Goal: Task Accomplishment & Management: Complete application form

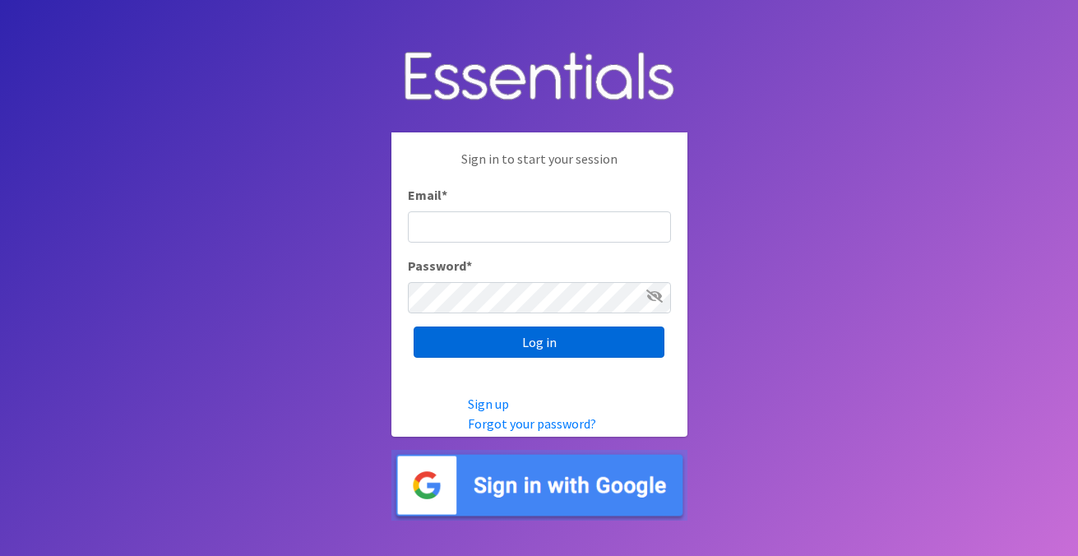
type input "[EMAIL_ADDRESS][DOMAIN_NAME]"
click at [535, 346] on input "Log in" at bounding box center [539, 342] width 251 height 31
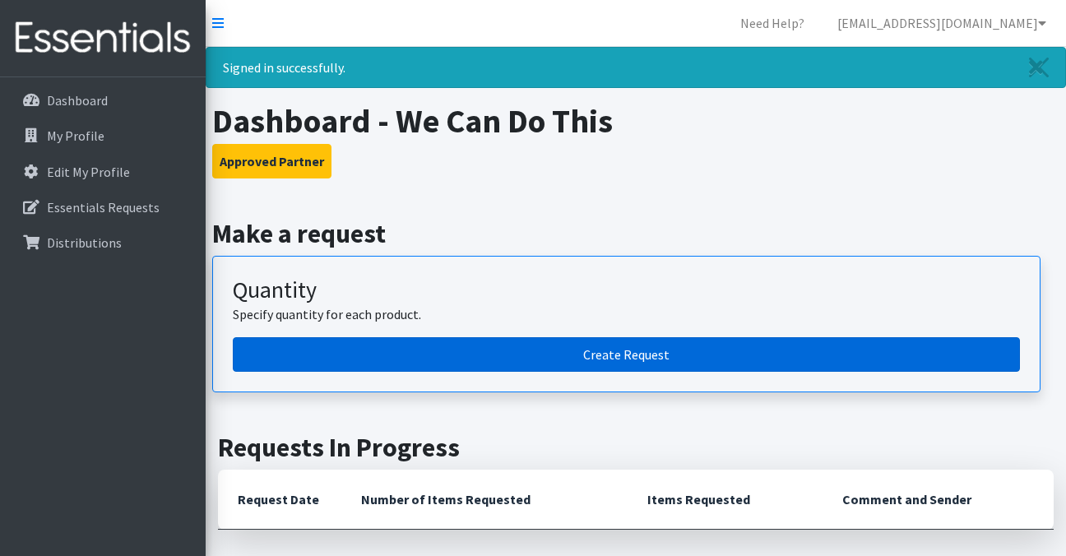
click at [604, 361] on link "Create Request" at bounding box center [626, 354] width 787 height 35
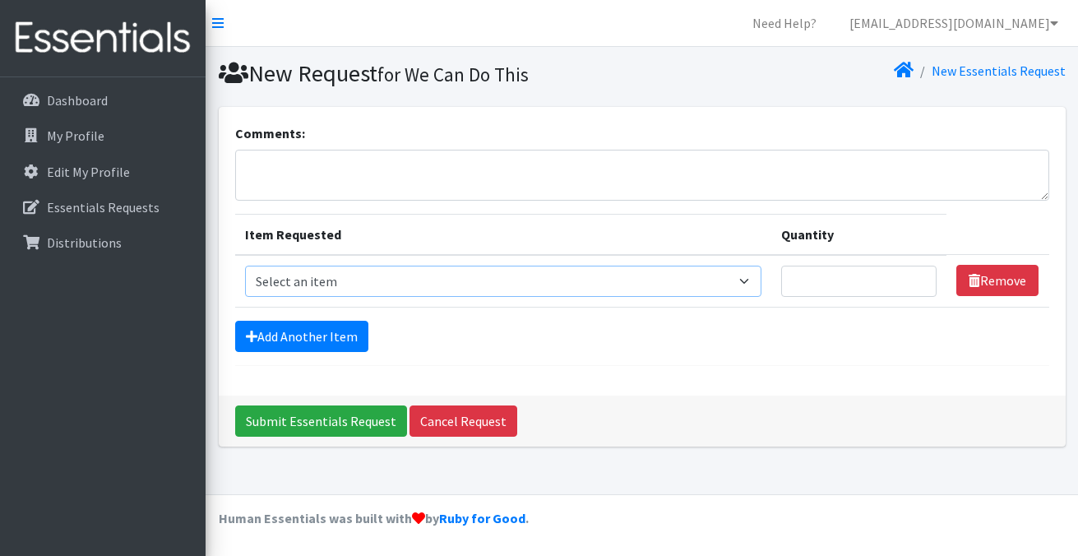
click at [741, 276] on select "Select an item Cleanse: Bar soap Clothing: Socks (list the # of pairs of socks …" at bounding box center [503, 281] width 517 height 31
select select "15546"
click at [245, 266] on select "Select an item Cleanse: Bar soap Clothing: Socks (list the # of pairs of socks …" at bounding box center [503, 281] width 517 height 31
click at [916, 277] on input "1" at bounding box center [858, 281] width 155 height 31
click at [916, 277] on input "2" at bounding box center [858, 281] width 155 height 31
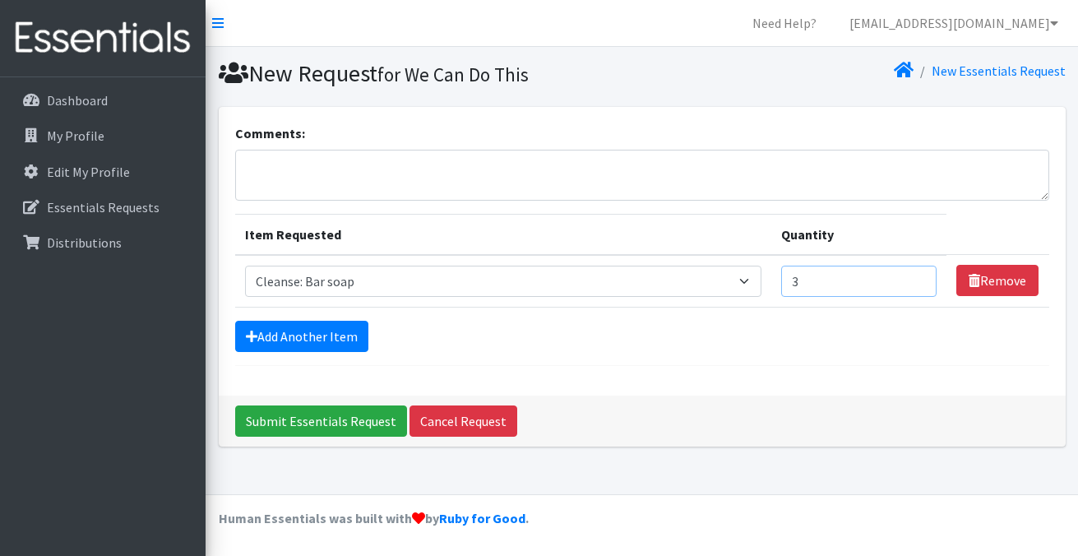
click at [916, 277] on input "3" at bounding box center [858, 281] width 155 height 31
click at [916, 277] on input "4" at bounding box center [858, 281] width 155 height 31
click at [916, 277] on input "5" at bounding box center [858, 281] width 155 height 31
click at [916, 277] on input "6" at bounding box center [858, 281] width 155 height 31
click at [916, 277] on input "7" at bounding box center [858, 281] width 155 height 31
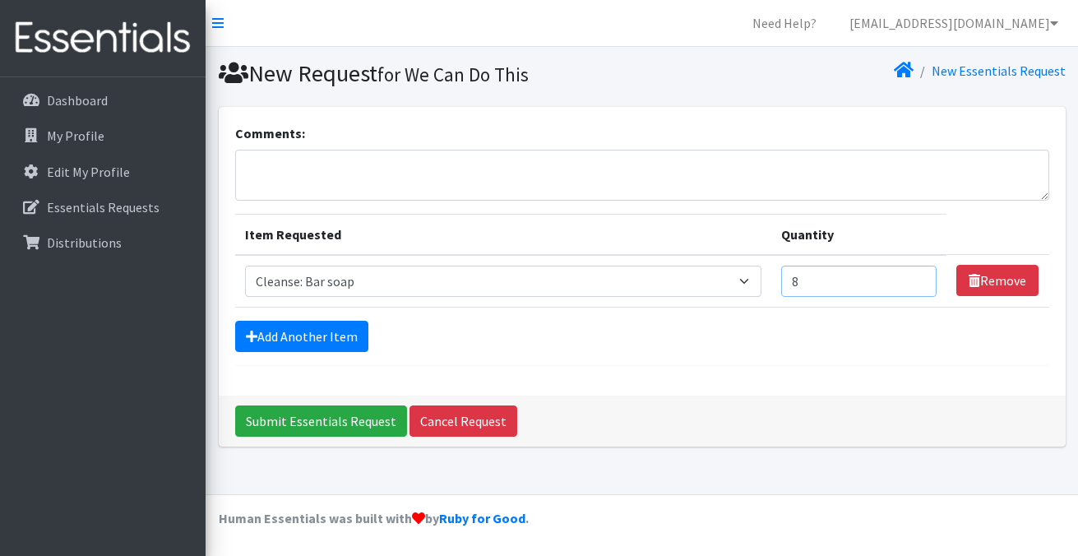
click at [916, 277] on input "8" at bounding box center [858, 281] width 155 height 31
click at [916, 277] on input "9" at bounding box center [858, 281] width 155 height 31
click at [916, 277] on input "10" at bounding box center [858, 281] width 155 height 31
click at [916, 277] on input "11" at bounding box center [858, 281] width 155 height 31
click at [916, 277] on input "12" at bounding box center [858, 281] width 155 height 31
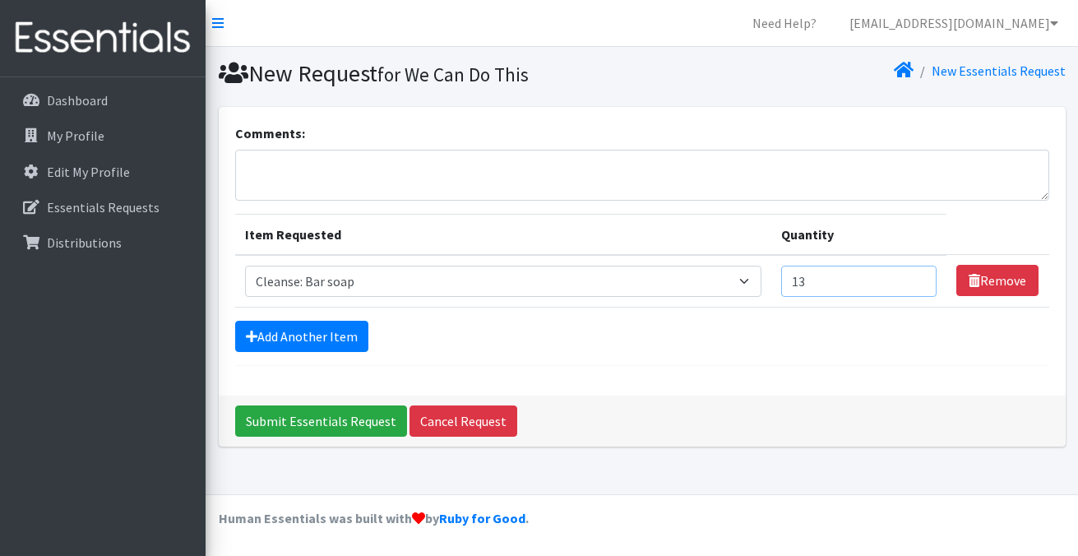
click at [916, 277] on input "13" at bounding box center [858, 281] width 155 height 31
click at [916, 277] on input "14" at bounding box center [858, 281] width 155 height 31
click at [916, 277] on input "15" at bounding box center [858, 281] width 155 height 31
click at [916, 277] on input "16" at bounding box center [858, 281] width 155 height 31
click at [916, 277] on input "17" at bounding box center [858, 281] width 155 height 31
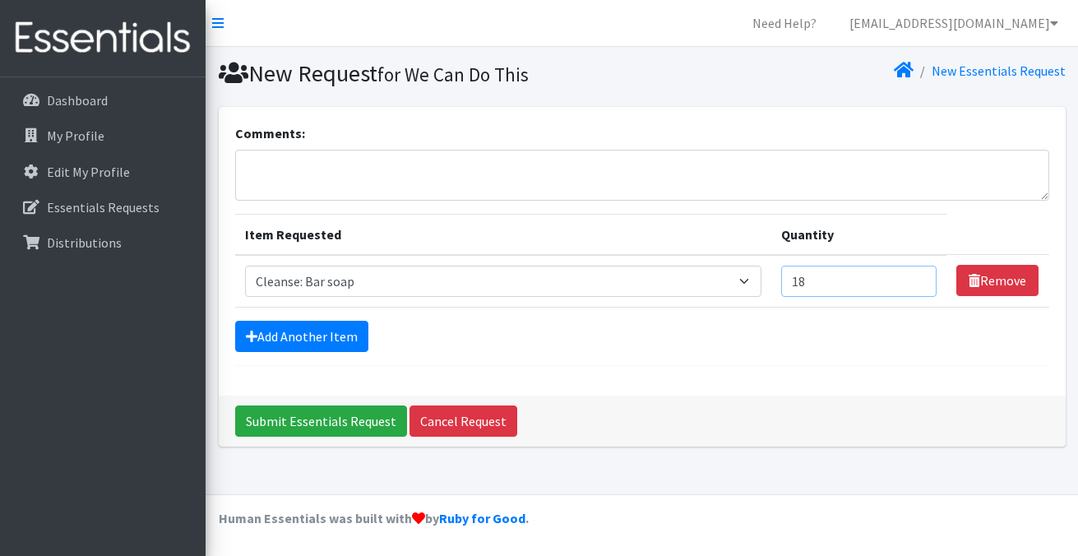
click at [916, 277] on input "18" at bounding box center [858, 281] width 155 height 31
click at [916, 277] on input "19" at bounding box center [858, 281] width 155 height 31
type input "20"
click at [916, 277] on input "20" at bounding box center [858, 281] width 155 height 31
click at [315, 333] on link "Add Another Item" at bounding box center [301, 336] width 133 height 31
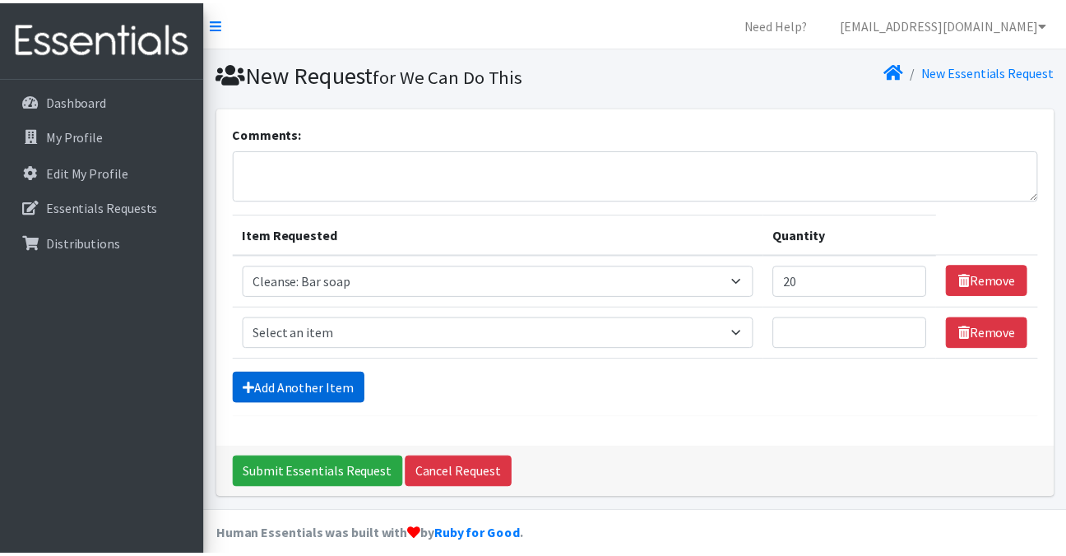
scroll to position [17, 0]
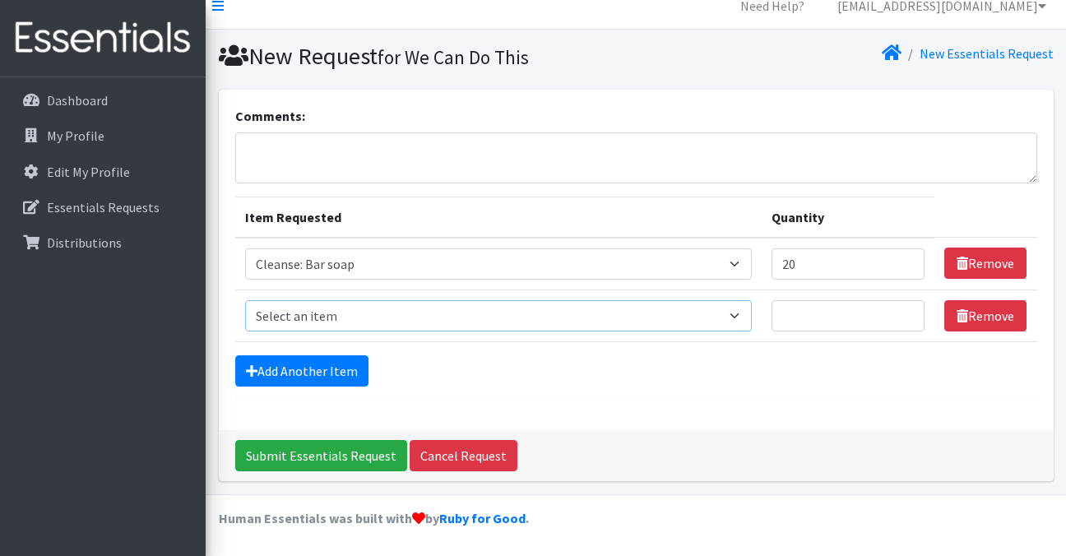
click at [730, 318] on select "Select an item Cleanse: Bar soap Clothing: Socks (list the # of pairs of socks …" at bounding box center [498, 315] width 507 height 31
select select "12029"
click at [245, 300] on select "Select an item Cleanse: Bar soap Clothing: Socks (list the # of pairs of socks …" at bounding box center [498, 315] width 507 height 31
click at [868, 318] on input "Quantity" at bounding box center [849, 315] width 154 height 31
type input "50"
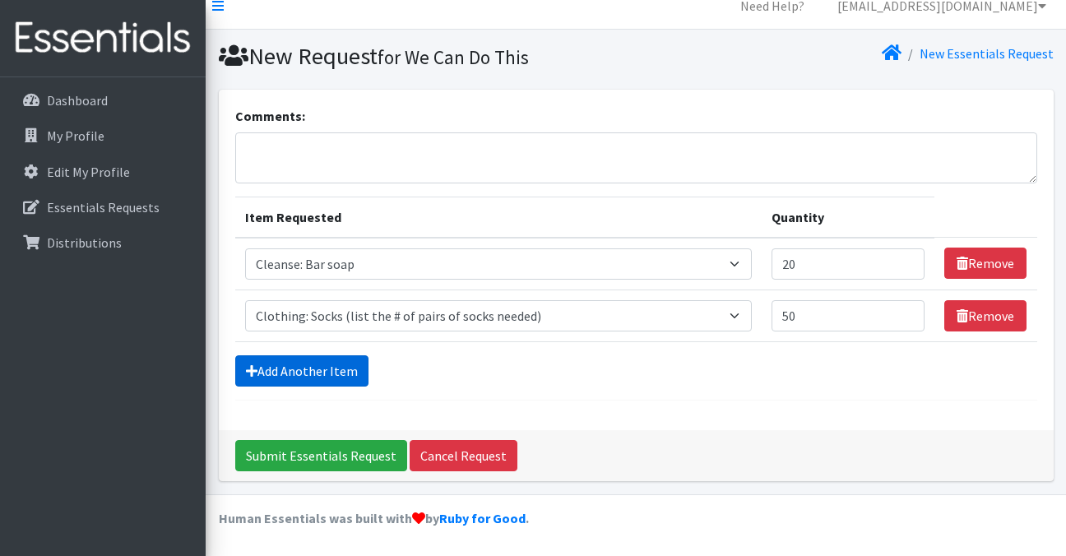
click at [330, 378] on link "Add Another Item" at bounding box center [301, 370] width 133 height 31
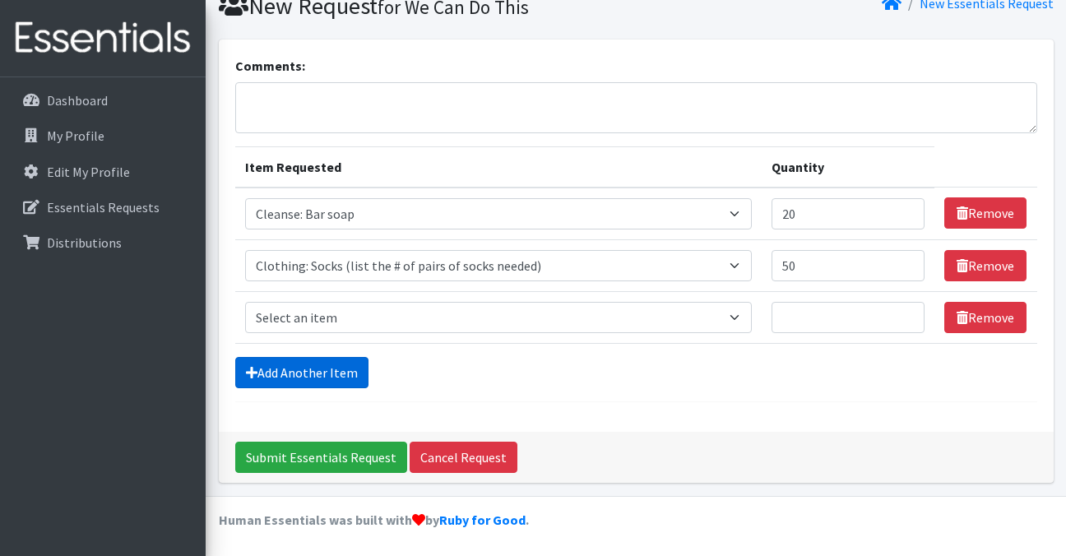
scroll to position [69, 0]
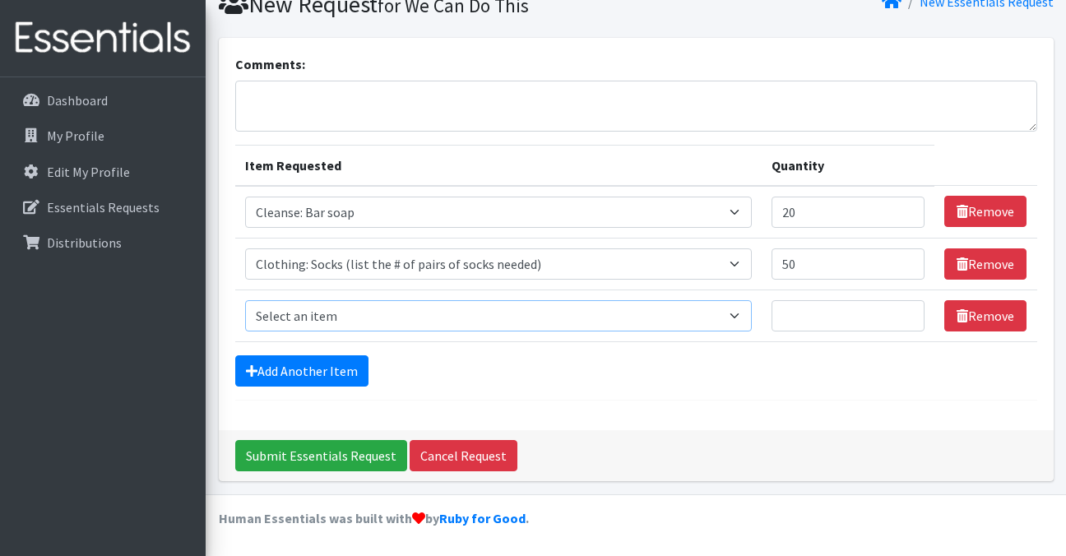
click at [726, 318] on select "Select an item Cleanse: Bar soap Clothing: Socks (list the # of pairs of socks …" at bounding box center [498, 315] width 507 height 31
select select "15550"
click at [245, 300] on select "Select an item Cleanse: Bar soap Clothing: Socks (list the # of pairs of socks …" at bounding box center [498, 315] width 507 height 31
click at [909, 313] on input "1" at bounding box center [849, 315] width 154 height 31
click at [909, 313] on input "2" at bounding box center [849, 315] width 154 height 31
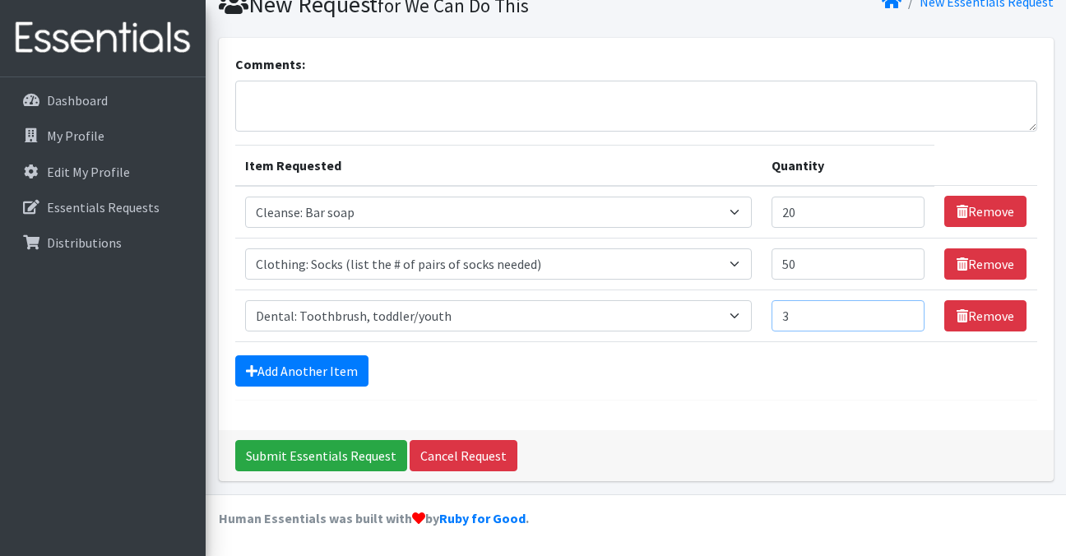
click at [909, 313] on input "3" at bounding box center [849, 315] width 154 height 31
click at [909, 313] on input "4" at bounding box center [849, 315] width 154 height 31
click at [909, 313] on input "5" at bounding box center [849, 315] width 154 height 31
click at [909, 313] on input "6" at bounding box center [849, 315] width 154 height 31
click at [909, 313] on input "7" at bounding box center [849, 315] width 154 height 31
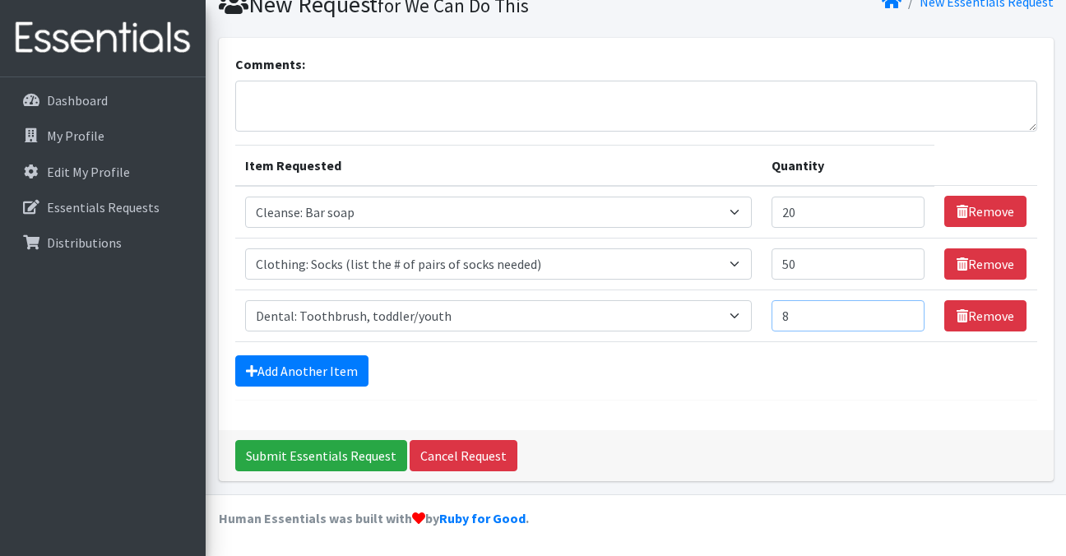
click at [909, 313] on input "8" at bounding box center [849, 315] width 154 height 31
click at [909, 313] on input "9" at bounding box center [849, 315] width 154 height 31
click at [909, 313] on input "10" at bounding box center [849, 315] width 154 height 31
click at [909, 313] on input "11" at bounding box center [849, 315] width 154 height 31
click at [909, 313] on input "12" at bounding box center [849, 315] width 154 height 31
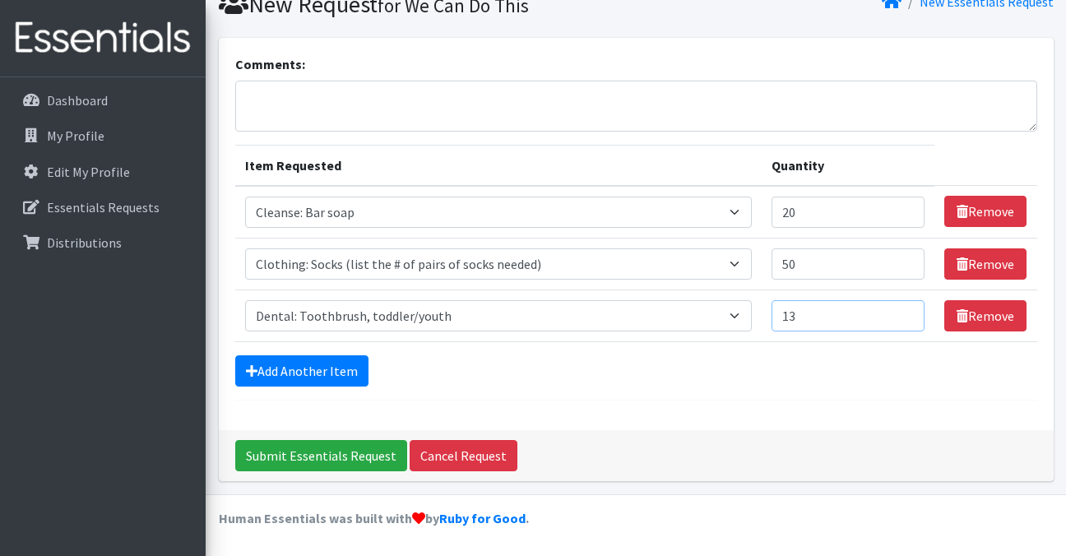
click at [909, 313] on input "13" at bounding box center [849, 315] width 154 height 31
click at [909, 313] on input "14" at bounding box center [849, 315] width 154 height 31
click at [909, 313] on input "15" at bounding box center [849, 315] width 154 height 31
click at [909, 313] on input "16" at bounding box center [849, 315] width 154 height 31
click at [909, 313] on input "17" at bounding box center [849, 315] width 154 height 31
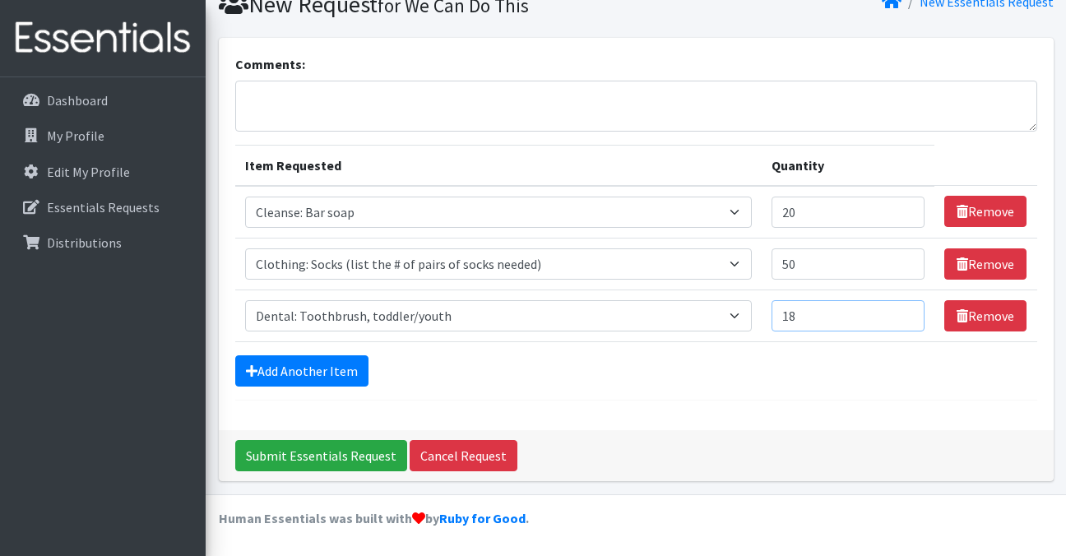
click at [909, 313] on input "18" at bounding box center [849, 315] width 154 height 31
click at [909, 313] on input "19" at bounding box center [849, 315] width 154 height 31
click at [909, 313] on input "20" at bounding box center [849, 315] width 154 height 31
click at [909, 313] on input "21" at bounding box center [849, 315] width 154 height 31
click at [909, 313] on input "22" at bounding box center [849, 315] width 154 height 31
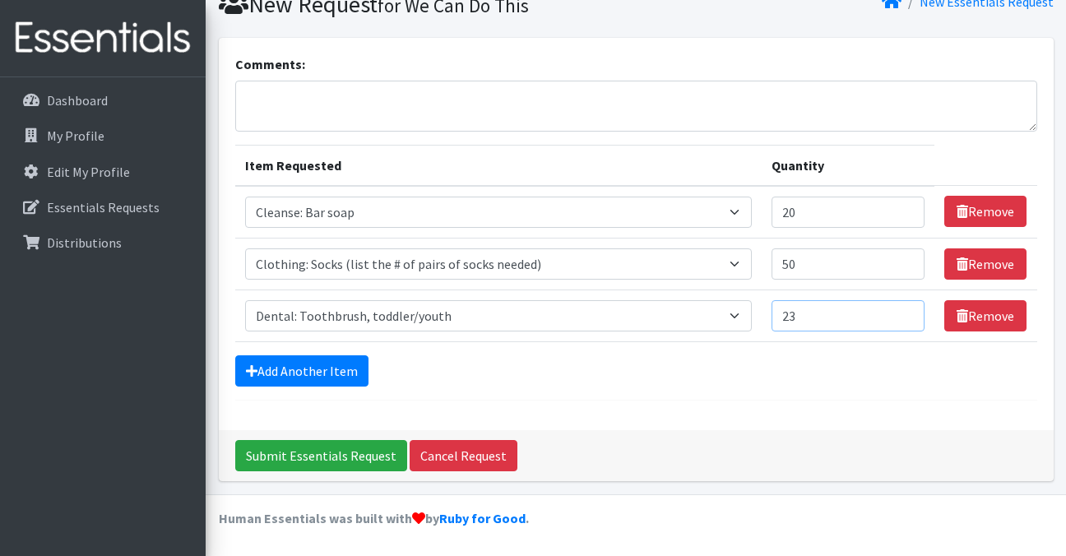
click at [909, 313] on input "23" at bounding box center [849, 315] width 154 height 31
click at [909, 313] on input "24" at bounding box center [849, 315] width 154 height 31
type input "25"
click at [909, 313] on input "25" at bounding box center [849, 315] width 154 height 31
click at [905, 207] on input "21" at bounding box center [849, 212] width 154 height 31
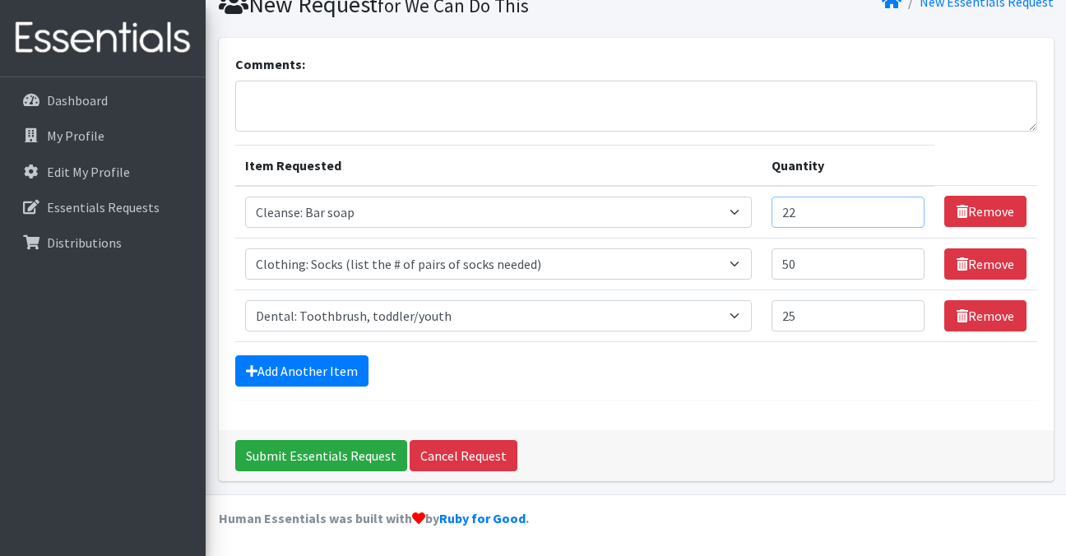
click at [905, 207] on input "22" at bounding box center [849, 212] width 154 height 31
click at [905, 207] on input "23" at bounding box center [849, 212] width 154 height 31
click at [905, 207] on input "24" at bounding box center [849, 212] width 154 height 31
type input "25"
click at [905, 207] on input "25" at bounding box center [849, 212] width 154 height 31
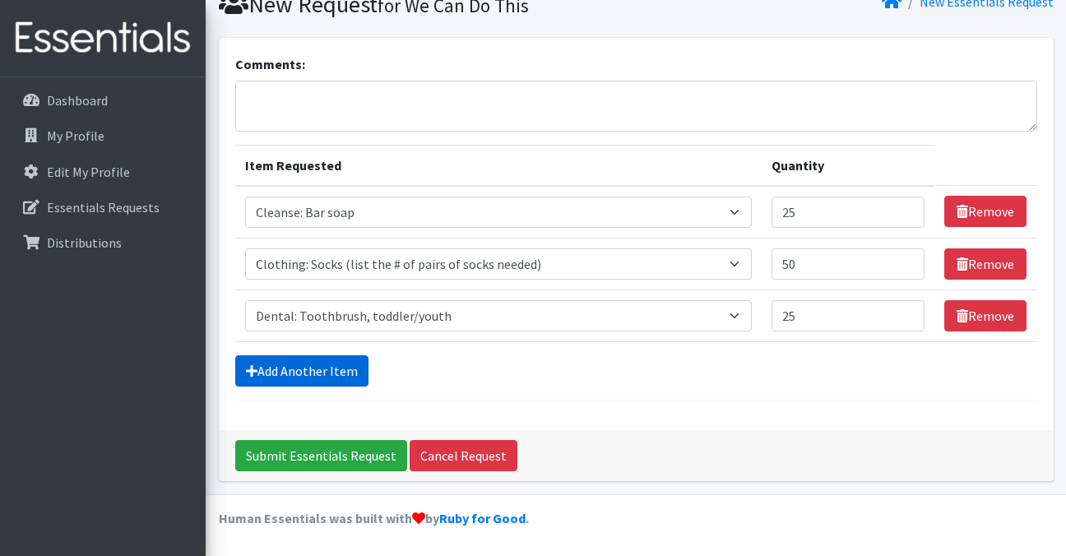
click at [339, 361] on link "Add Another Item" at bounding box center [301, 370] width 133 height 31
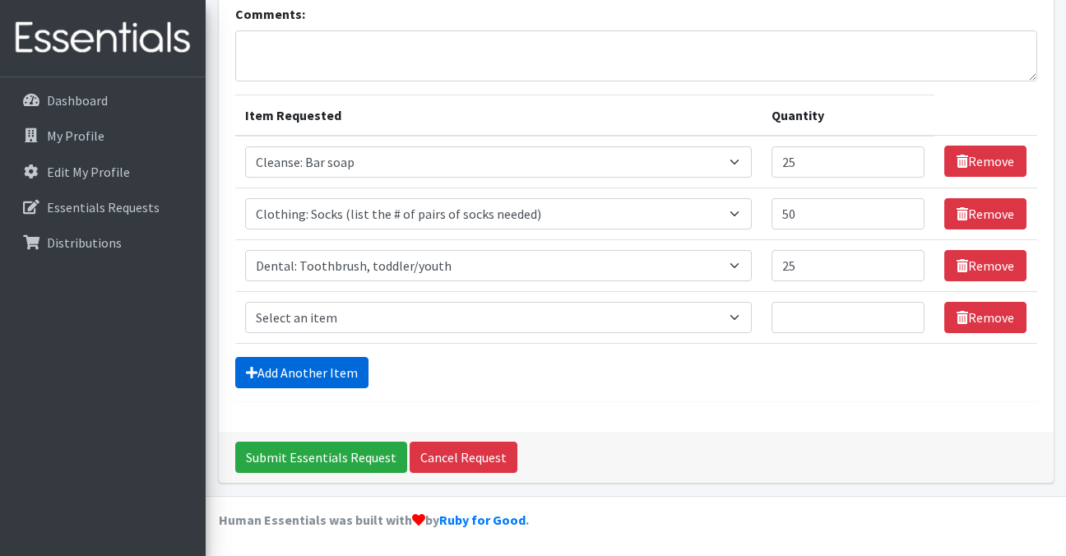
scroll to position [121, 0]
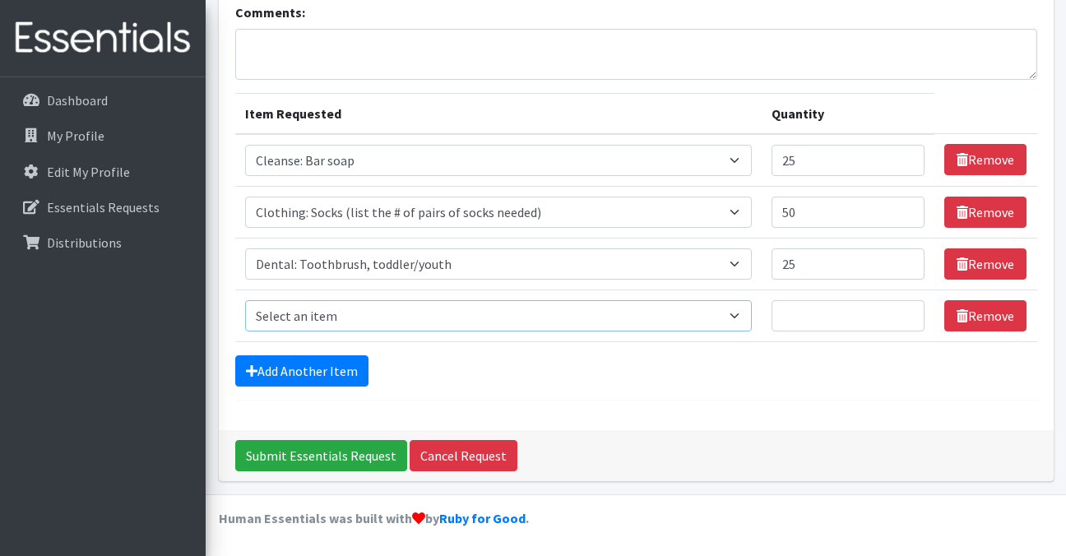
click at [730, 319] on select "Select an item Cleanse: Bar soap Clothing: Socks (list the # of pairs of socks …" at bounding box center [498, 315] width 507 height 31
select select "12011"
click at [245, 300] on select "Select an item Cleanse: Bar soap Clothing: Socks (list the # of pairs of socks …" at bounding box center [498, 315] width 507 height 31
click at [904, 309] on input "1" at bounding box center [849, 315] width 154 height 31
click at [904, 309] on input "2" at bounding box center [849, 315] width 154 height 31
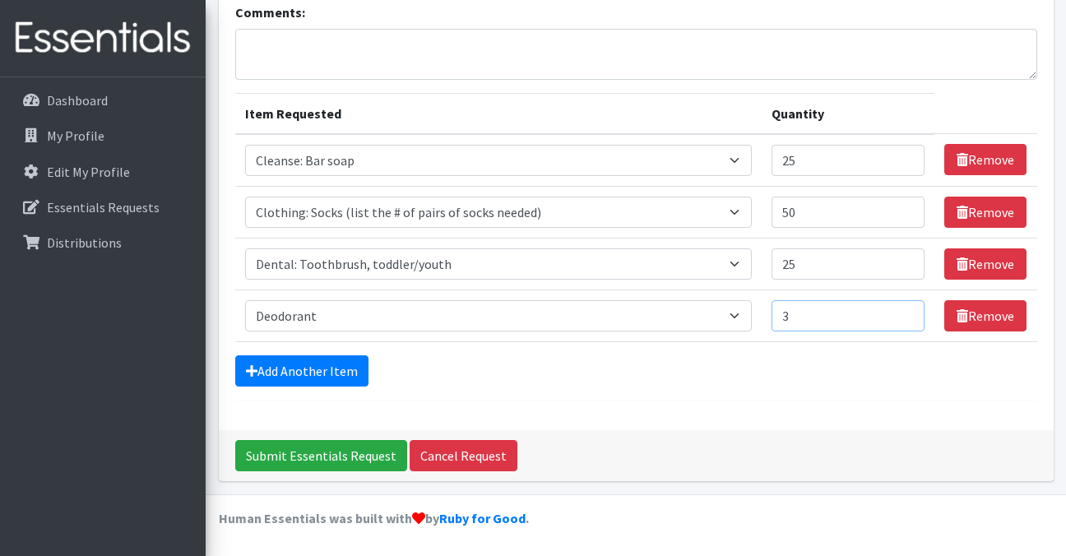
click at [904, 309] on input "3" at bounding box center [849, 315] width 154 height 31
click at [904, 309] on input "4" at bounding box center [849, 315] width 154 height 31
click at [904, 309] on input "5" at bounding box center [849, 315] width 154 height 31
click at [904, 309] on input "6" at bounding box center [849, 315] width 154 height 31
click at [904, 309] on input "7" at bounding box center [849, 315] width 154 height 31
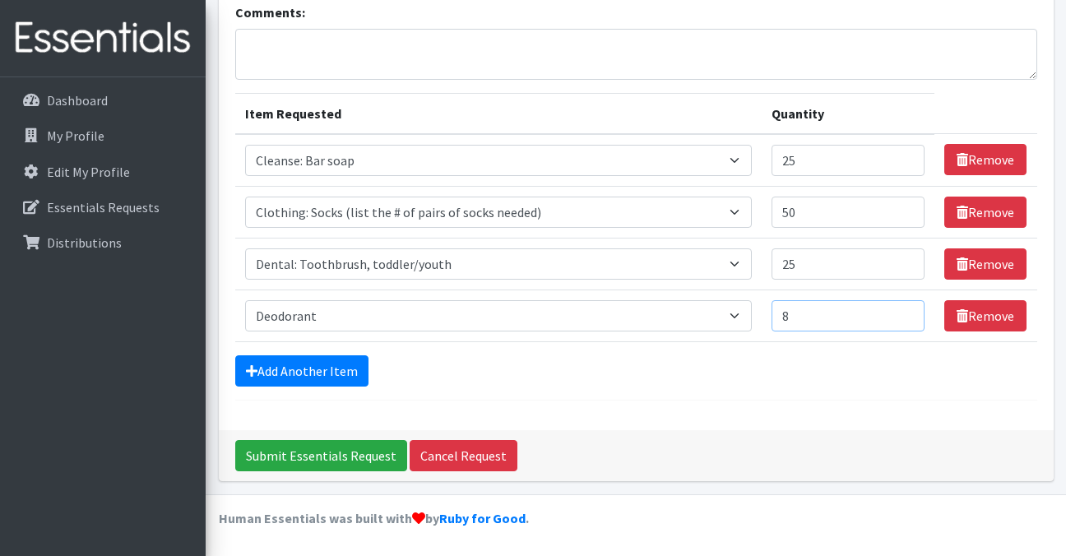
click at [904, 309] on input "8" at bounding box center [849, 315] width 154 height 31
click at [904, 309] on input "9" at bounding box center [849, 315] width 154 height 31
click at [904, 309] on input "10" at bounding box center [849, 315] width 154 height 31
click at [904, 309] on input "11" at bounding box center [849, 315] width 154 height 31
click at [904, 309] on input "12" at bounding box center [849, 315] width 154 height 31
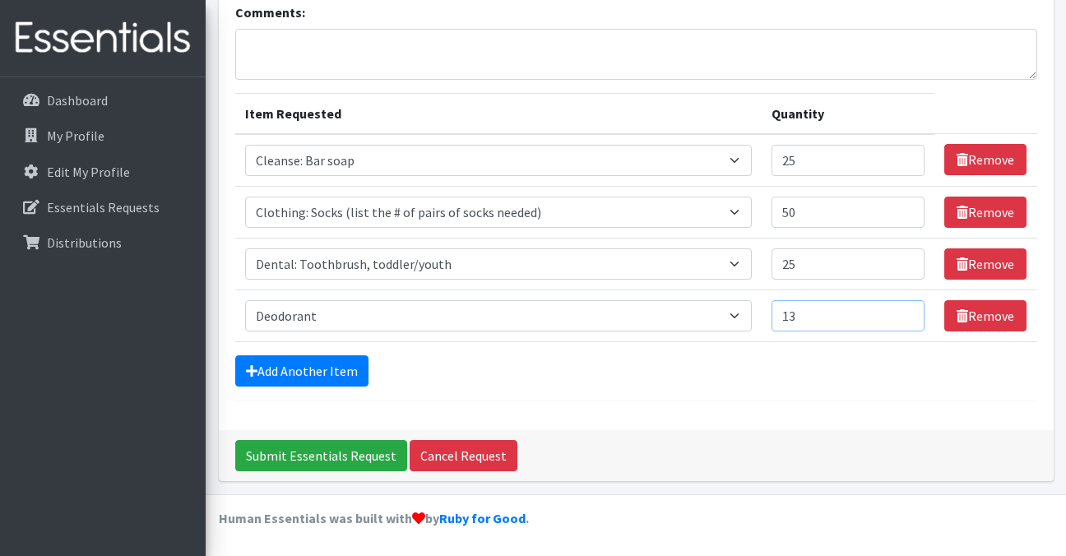
click at [904, 309] on input "13" at bounding box center [849, 315] width 154 height 31
click at [904, 309] on input "14" at bounding box center [849, 315] width 154 height 31
click at [904, 309] on input "15" at bounding box center [849, 315] width 154 height 31
click at [904, 309] on input "16" at bounding box center [849, 315] width 154 height 31
click at [904, 309] on input "17" at bounding box center [849, 315] width 154 height 31
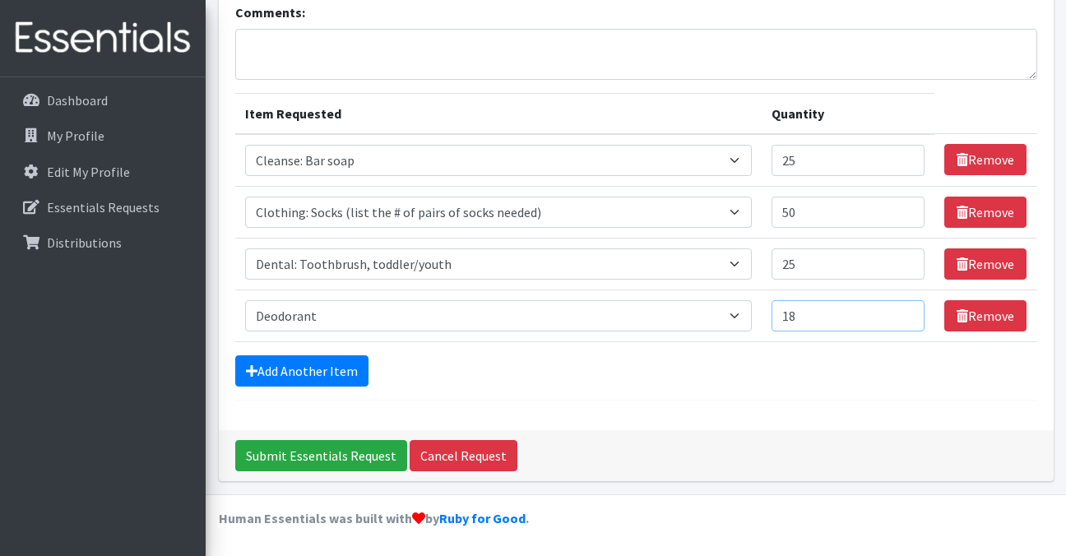
click at [904, 309] on input "18" at bounding box center [849, 315] width 154 height 31
click at [904, 309] on input "19" at bounding box center [849, 315] width 154 height 31
click at [904, 309] on input "20" at bounding box center [849, 315] width 154 height 31
click at [904, 309] on input "21" at bounding box center [849, 315] width 154 height 31
click at [904, 309] on input "22" at bounding box center [849, 315] width 154 height 31
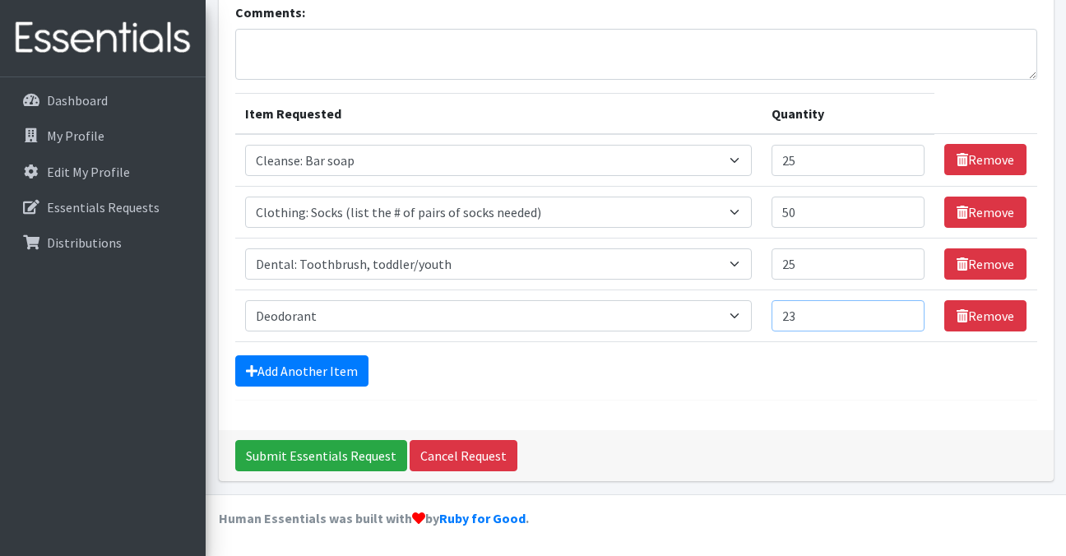
click at [904, 309] on input "23" at bounding box center [849, 315] width 154 height 31
click at [904, 309] on input "24" at bounding box center [849, 315] width 154 height 31
type input "25"
click at [904, 309] on input "25" at bounding box center [849, 315] width 154 height 31
click at [313, 375] on link "Add Another Item" at bounding box center [301, 370] width 133 height 31
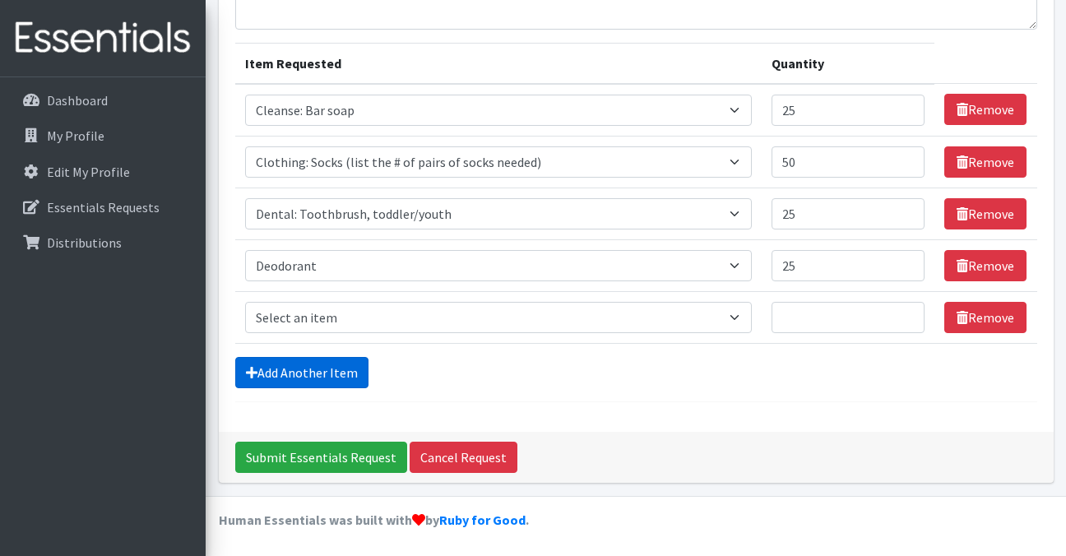
scroll to position [173, 0]
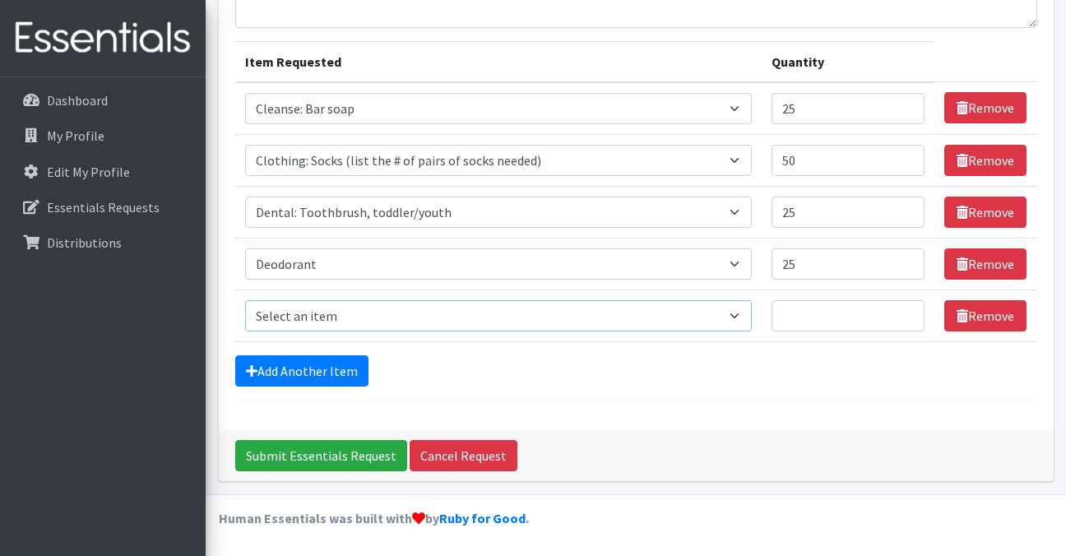
click at [730, 310] on select "Select an item Cleanse: Bar soap Clothing: Socks (list the # of pairs of socks …" at bounding box center [498, 315] width 507 height 31
select select "15543"
click at [245, 300] on select "Select an item Cleanse: Bar soap Clothing: Socks (list the # of pairs of socks …" at bounding box center [498, 315] width 507 height 31
click at [907, 308] on input "1" at bounding box center [849, 315] width 154 height 31
click at [907, 308] on input "2" at bounding box center [849, 315] width 154 height 31
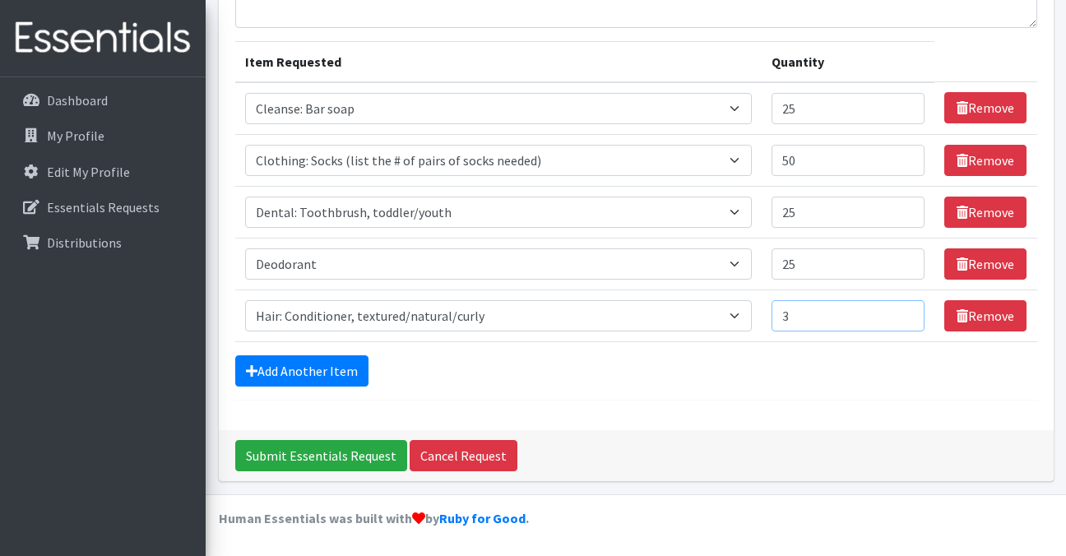
click at [907, 308] on input "3" at bounding box center [849, 315] width 154 height 31
click at [907, 308] on input "4" at bounding box center [849, 315] width 154 height 31
click at [907, 308] on input "5" at bounding box center [849, 315] width 154 height 31
click at [907, 308] on input "6" at bounding box center [849, 315] width 154 height 31
click at [907, 308] on input "7" at bounding box center [849, 315] width 154 height 31
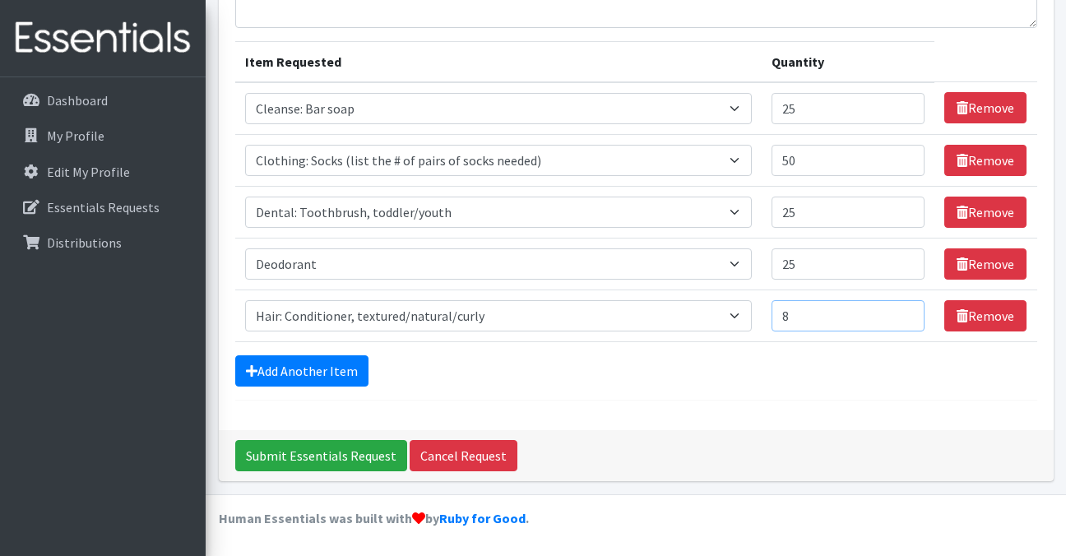
click at [907, 308] on input "8" at bounding box center [849, 315] width 154 height 31
click at [907, 308] on input "9" at bounding box center [849, 315] width 154 height 31
click at [907, 308] on input "10" at bounding box center [849, 315] width 154 height 31
click at [907, 308] on input "11" at bounding box center [849, 315] width 154 height 31
click at [907, 308] on input "12" at bounding box center [849, 315] width 154 height 31
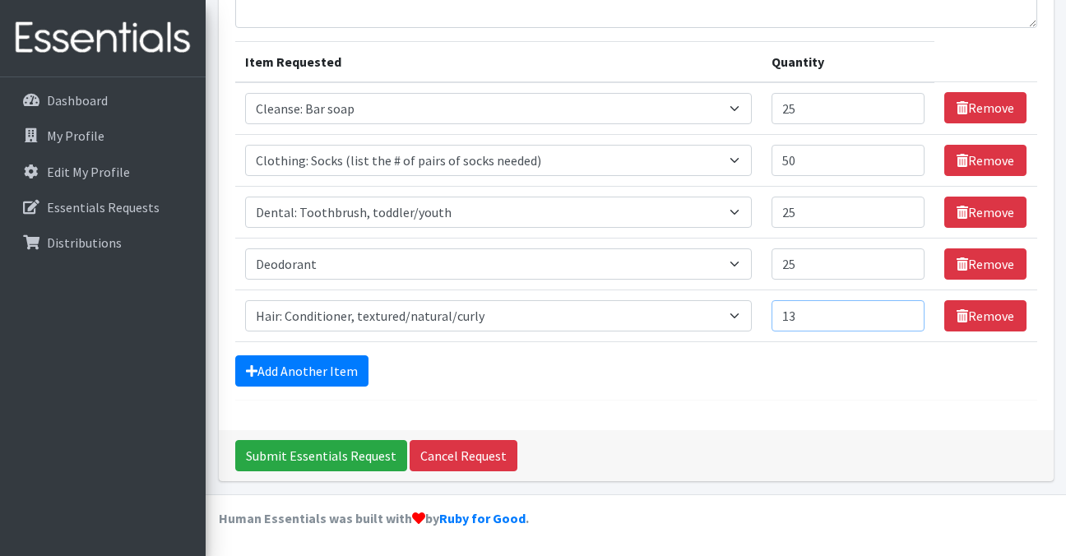
click at [907, 308] on input "13" at bounding box center [849, 315] width 154 height 31
click at [907, 308] on input "14" at bounding box center [849, 315] width 154 height 31
click at [907, 308] on input "15" at bounding box center [849, 315] width 154 height 31
click at [907, 308] on input "16" at bounding box center [849, 315] width 154 height 31
type input "15"
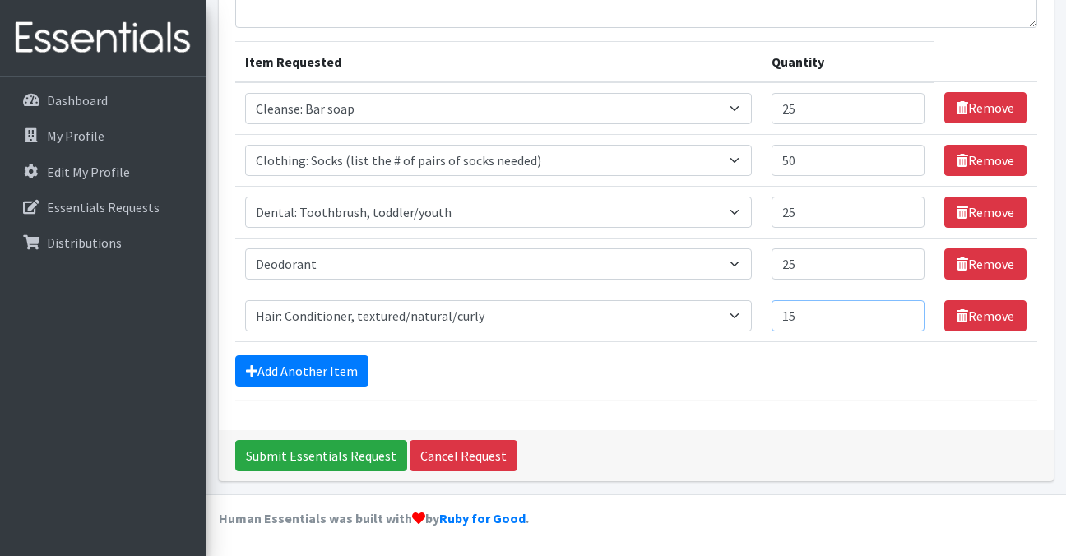
click at [907, 319] on input "15" at bounding box center [849, 315] width 154 height 31
click at [330, 362] on link "Add Another Item" at bounding box center [301, 370] width 133 height 31
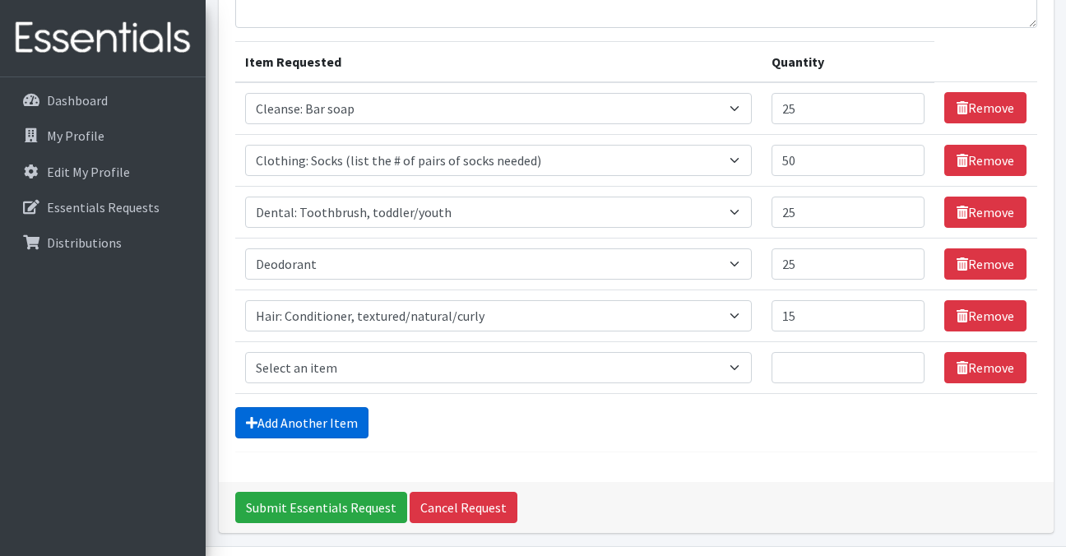
scroll to position [225, 0]
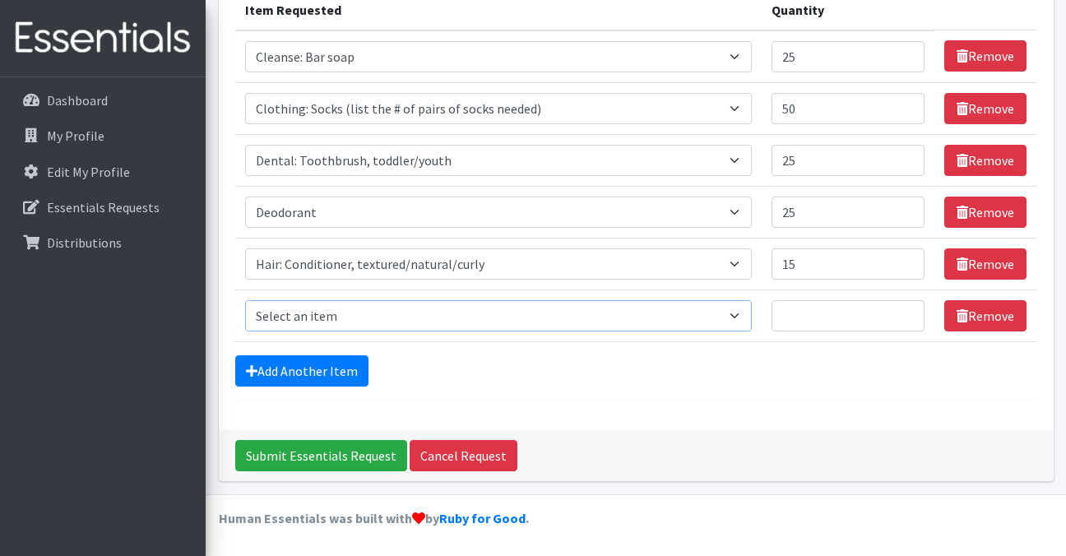
click at [729, 317] on select "Select an item Cleanse: Bar soap Clothing: Socks (list the # of pairs of socks …" at bounding box center [498, 315] width 507 height 31
select select "15545"
click at [245, 300] on select "Select an item Cleanse: Bar soap Clothing: Socks (list the # of pairs of socks …" at bounding box center [498, 315] width 507 height 31
click at [907, 312] on input "1" at bounding box center [849, 315] width 154 height 31
click at [907, 312] on input "2" at bounding box center [849, 315] width 154 height 31
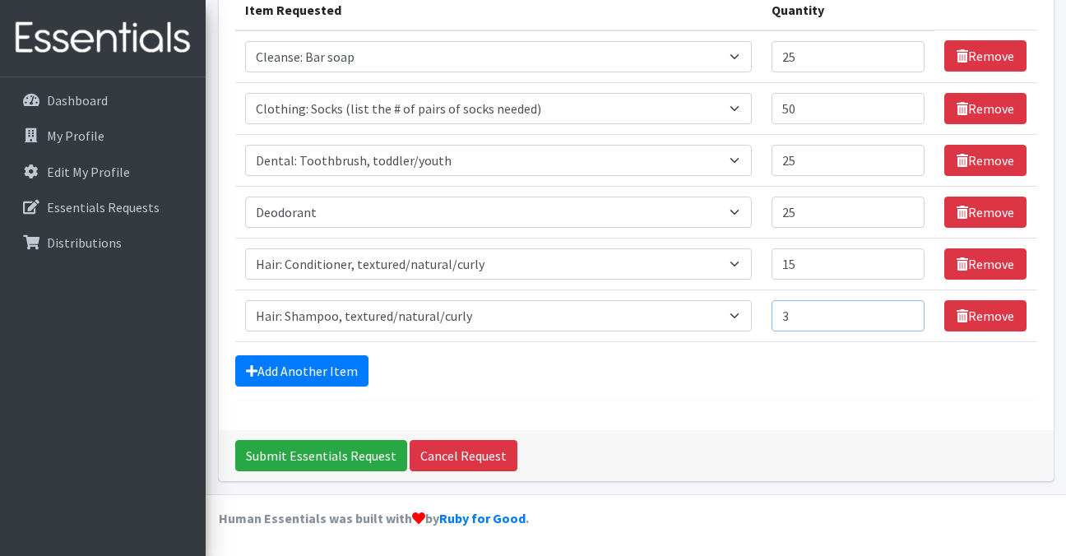
click at [907, 312] on input "3" at bounding box center [849, 315] width 154 height 31
click at [907, 312] on input "4" at bounding box center [849, 315] width 154 height 31
click at [907, 312] on input "5" at bounding box center [849, 315] width 154 height 31
click at [907, 312] on input "6" at bounding box center [849, 315] width 154 height 31
click at [907, 312] on input "7" at bounding box center [849, 315] width 154 height 31
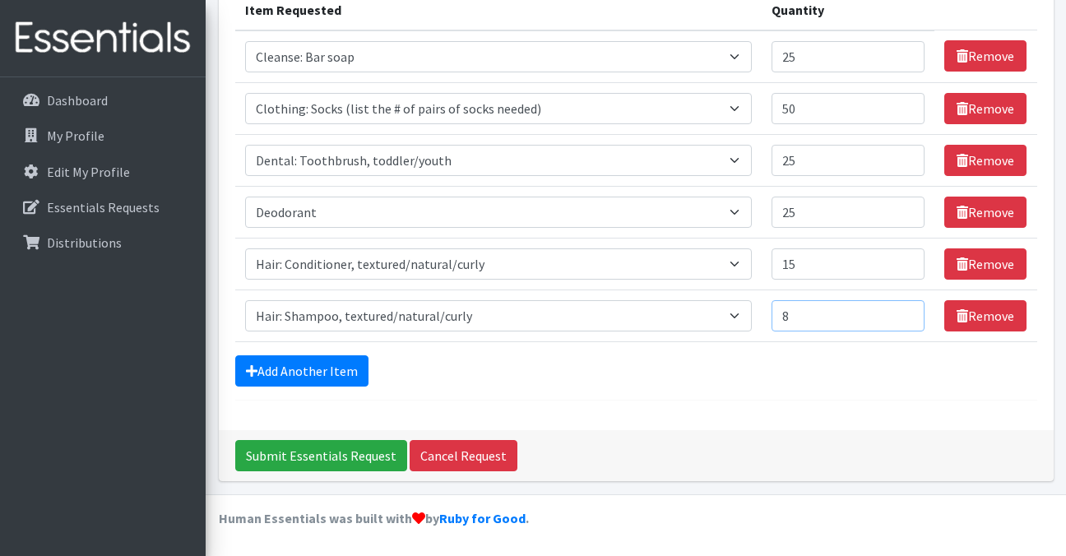
click at [907, 312] on input "8" at bounding box center [849, 315] width 154 height 31
click at [907, 312] on input "9" at bounding box center [849, 315] width 154 height 31
click at [907, 312] on input "10" at bounding box center [849, 315] width 154 height 31
click at [907, 312] on input "12" at bounding box center [849, 315] width 154 height 31
click at [907, 312] on input "13" at bounding box center [849, 315] width 154 height 31
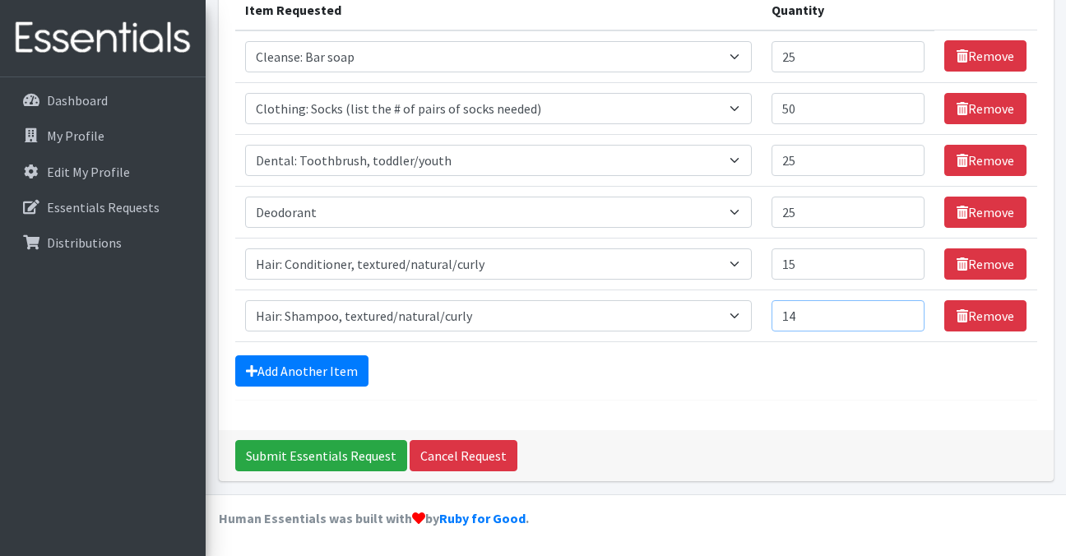
click at [907, 312] on input "14" at bounding box center [849, 315] width 154 height 31
type input "15"
click at [907, 312] on input "15" at bounding box center [849, 315] width 154 height 31
click at [351, 373] on link "Add Another Item" at bounding box center [301, 370] width 133 height 31
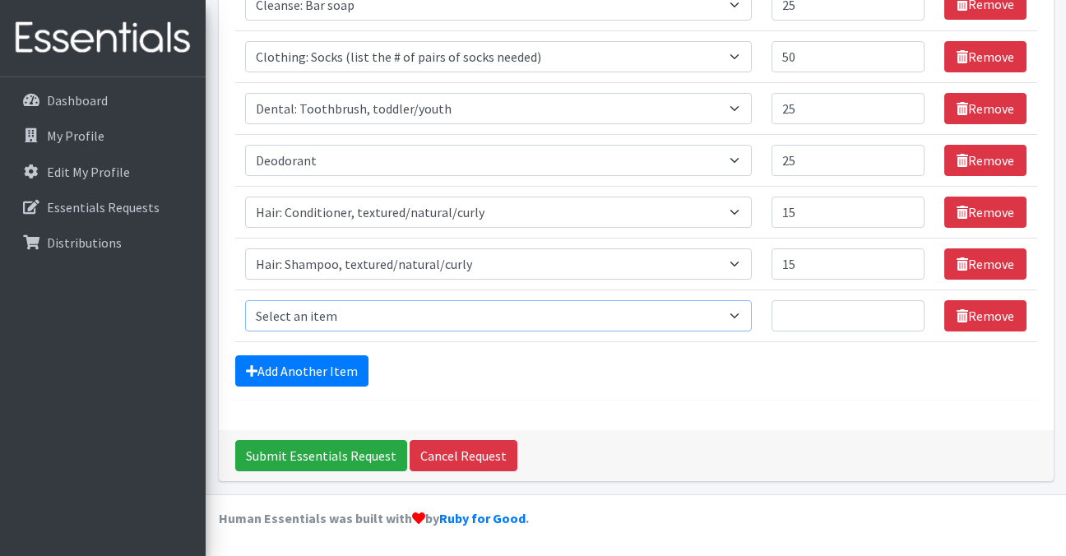
click at [435, 322] on select "Select an item Cleanse: Bar soap Clothing: Socks (list the # of pairs of socks …" at bounding box center [498, 315] width 507 height 31
select select "15544"
click at [245, 300] on select "Select an item Cleanse: Bar soap Clothing: Socks (list the # of pairs of socks …" at bounding box center [498, 315] width 507 height 31
click at [908, 318] on input "1" at bounding box center [849, 315] width 154 height 31
click at [908, 313] on input "2" at bounding box center [849, 315] width 154 height 31
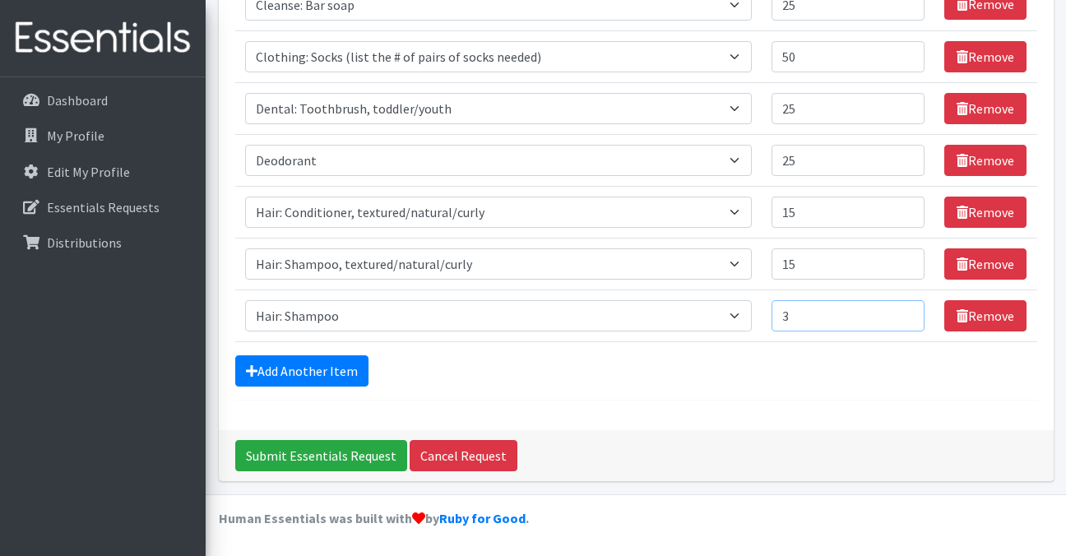
click at [908, 313] on input "3" at bounding box center [849, 315] width 154 height 31
click at [908, 313] on input "4" at bounding box center [849, 315] width 154 height 31
click at [908, 313] on input "5" at bounding box center [849, 315] width 154 height 31
click at [908, 313] on input "6" at bounding box center [849, 315] width 154 height 31
click at [908, 313] on input "7" at bounding box center [849, 315] width 154 height 31
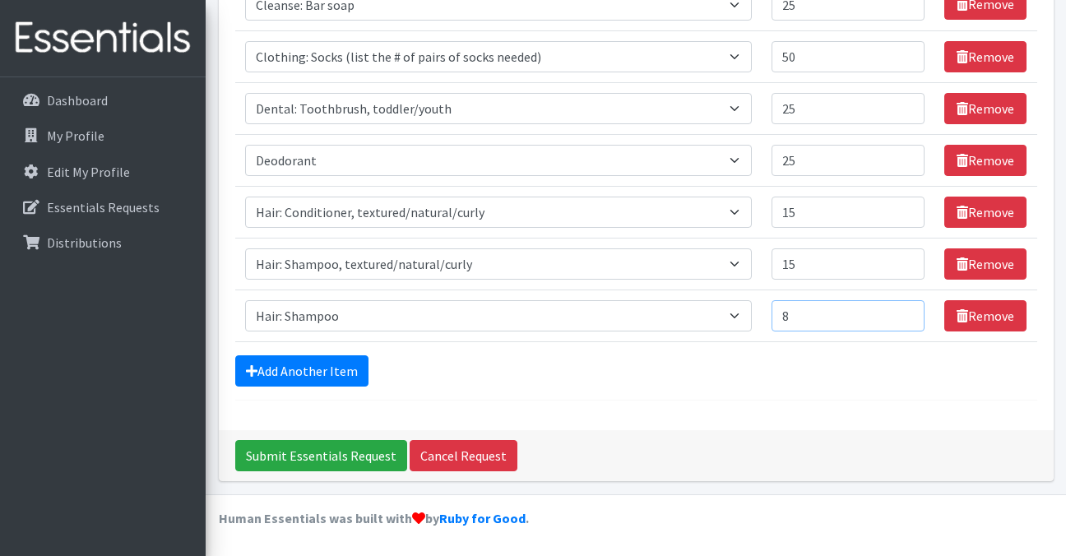
click at [908, 313] on input "8" at bounding box center [849, 315] width 154 height 31
click at [908, 313] on input "9" at bounding box center [849, 315] width 154 height 31
click at [908, 313] on input "10" at bounding box center [849, 315] width 154 height 31
click at [908, 313] on input "11" at bounding box center [849, 315] width 154 height 31
click at [908, 313] on input "12" at bounding box center [849, 315] width 154 height 31
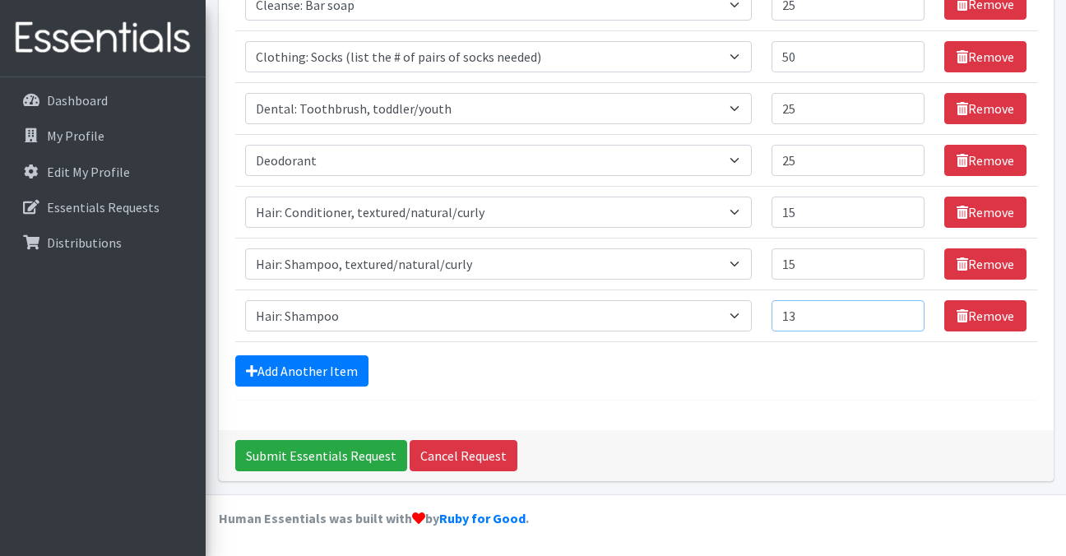
click at [908, 313] on input "13" at bounding box center [849, 315] width 154 height 31
click at [908, 313] on input "14" at bounding box center [849, 315] width 154 height 31
type input "15"
click at [908, 313] on input "15" at bounding box center [849, 315] width 154 height 31
click at [907, 269] on input "15" at bounding box center [849, 263] width 154 height 31
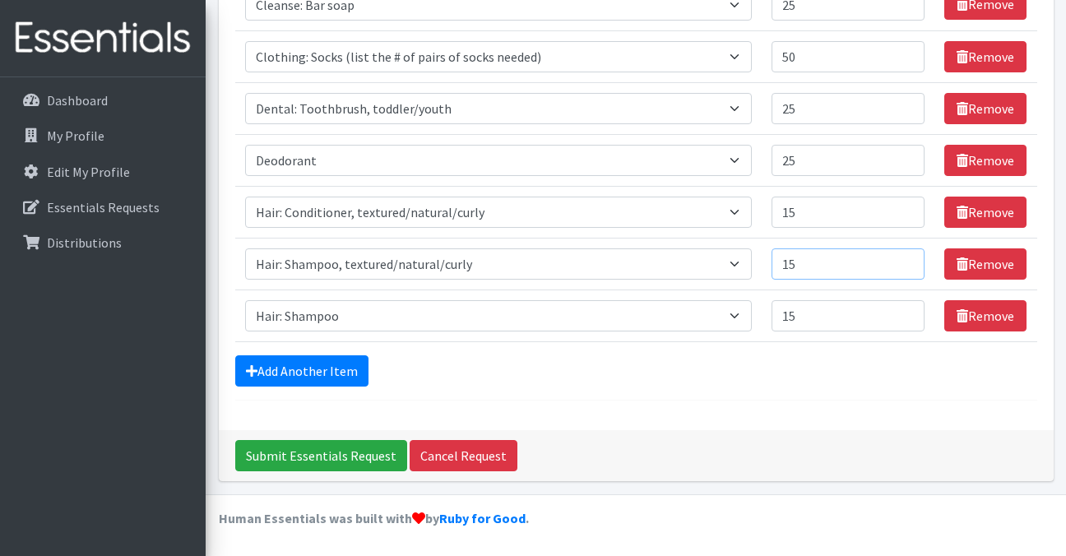
click at [889, 265] on input "15" at bounding box center [849, 263] width 154 height 31
click at [908, 270] on input "14" at bounding box center [849, 263] width 154 height 31
click at [908, 270] on input "13" at bounding box center [849, 263] width 154 height 31
click at [908, 270] on input "12" at bounding box center [849, 263] width 154 height 31
click at [908, 270] on input "11" at bounding box center [849, 263] width 154 height 31
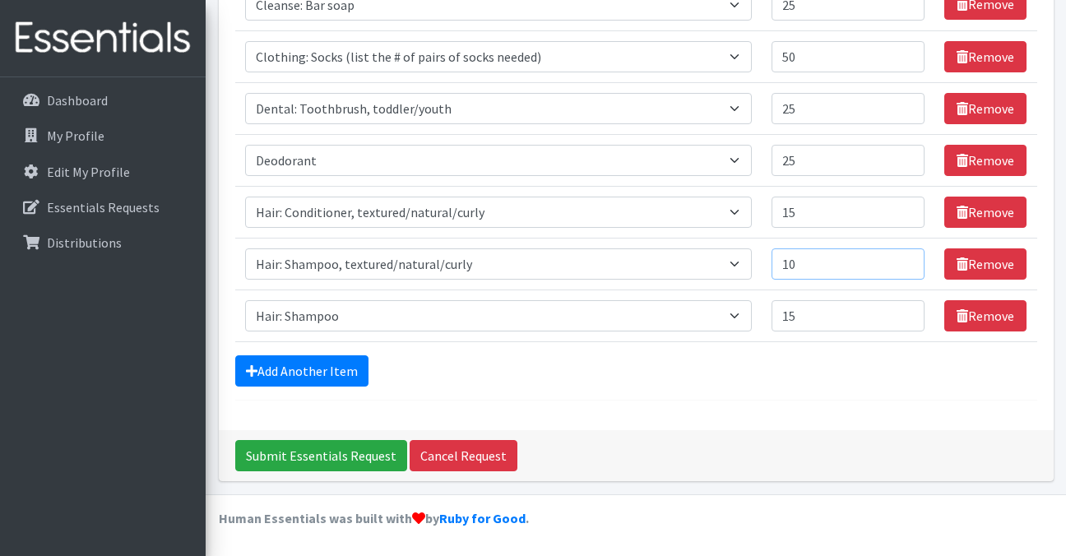
type input "10"
click at [908, 270] on input "10" at bounding box center [849, 263] width 154 height 31
click at [894, 213] on input "15" at bounding box center [849, 212] width 154 height 31
click at [907, 216] on input "14" at bounding box center [849, 212] width 154 height 31
click at [907, 216] on input "13" at bounding box center [849, 212] width 154 height 31
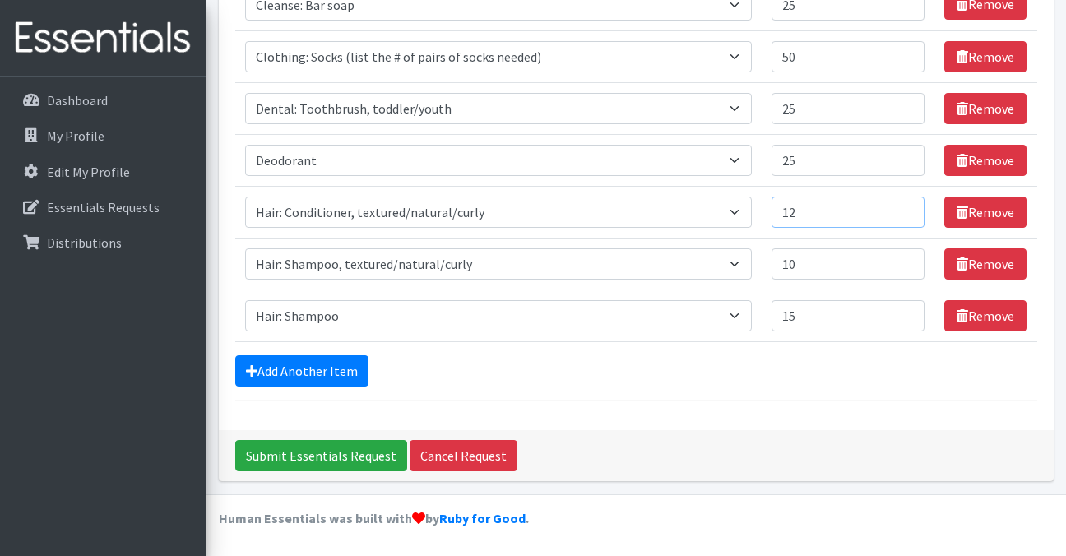
click at [907, 216] on input "12" at bounding box center [849, 212] width 154 height 31
click at [907, 216] on input "11" at bounding box center [849, 212] width 154 height 31
type input "10"
click at [907, 216] on input "10" at bounding box center [849, 212] width 154 height 31
click at [334, 366] on link "Add Another Item" at bounding box center [301, 370] width 133 height 31
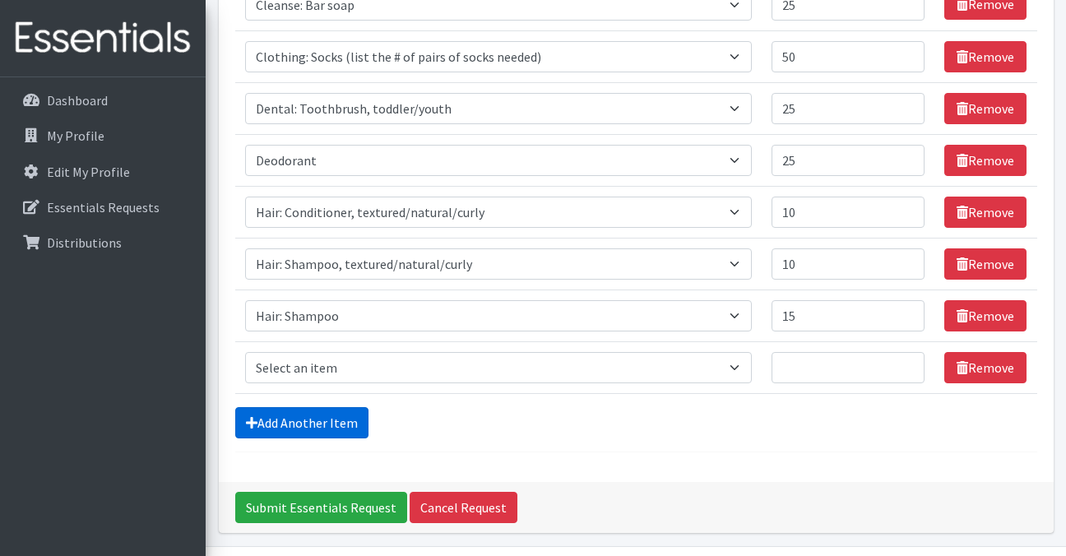
scroll to position [328, 0]
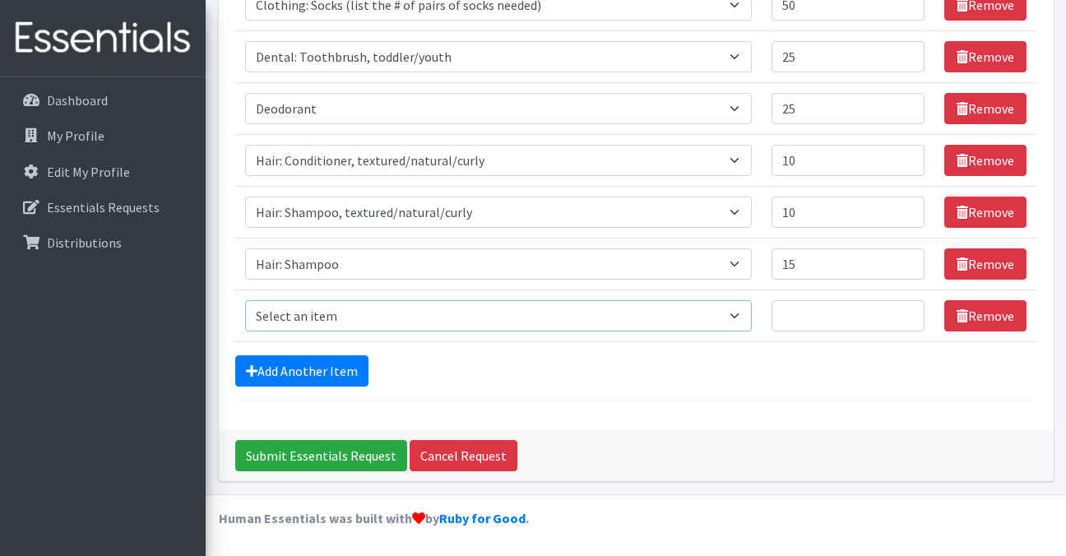
click at [725, 318] on select "Select an item Cleanse: Bar soap Clothing: Socks (list the # of pairs of socks …" at bounding box center [498, 315] width 507 height 31
select select "15113"
click at [245, 300] on select "Select an item Cleanse: Bar soap Clothing: Socks (list the # of pairs of socks …" at bounding box center [498, 315] width 507 height 31
click at [910, 311] on input "1" at bounding box center [849, 315] width 154 height 31
click at [910, 311] on input "2" at bounding box center [849, 315] width 154 height 31
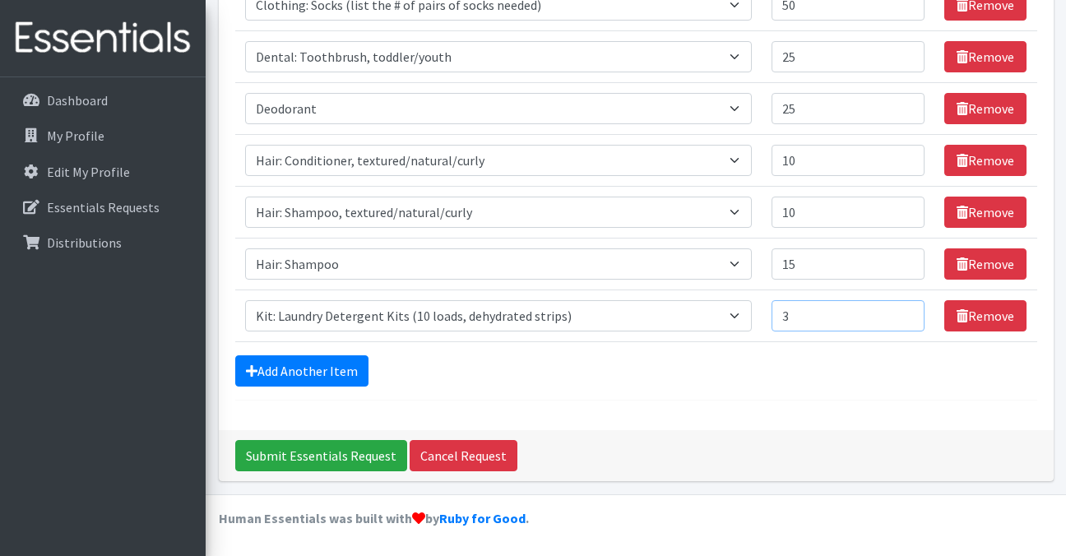
click at [910, 311] on input "3" at bounding box center [849, 315] width 154 height 31
click at [910, 311] on input "4" at bounding box center [849, 315] width 154 height 31
click at [910, 311] on input "5" at bounding box center [849, 315] width 154 height 31
click at [910, 311] on input "6" at bounding box center [849, 315] width 154 height 31
click at [910, 311] on input "7" at bounding box center [849, 315] width 154 height 31
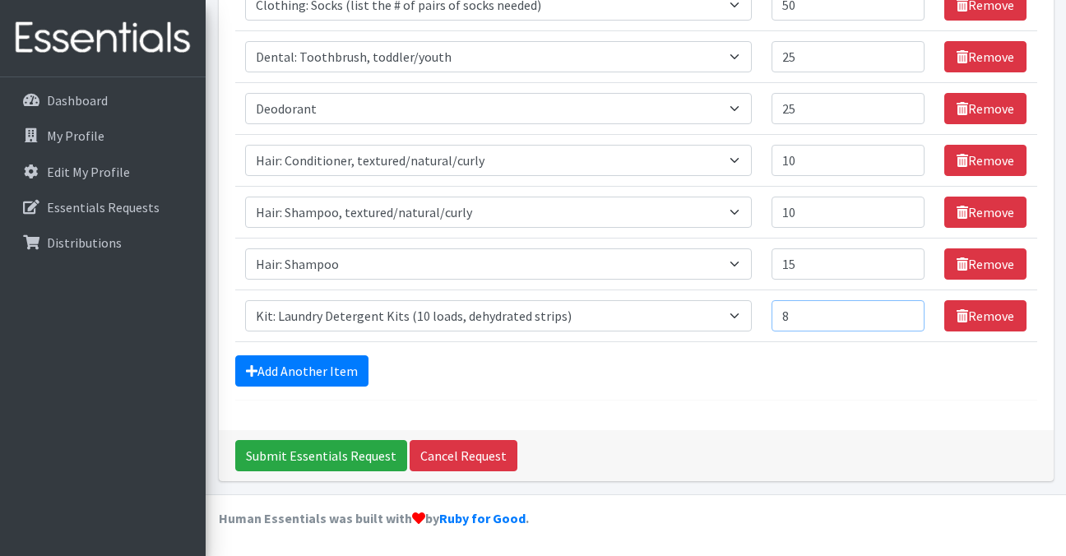
click at [910, 311] on input "8" at bounding box center [849, 315] width 154 height 31
click at [910, 311] on input "9" at bounding box center [849, 315] width 154 height 31
click at [910, 311] on input "10" at bounding box center [849, 315] width 154 height 31
click at [910, 311] on input "11" at bounding box center [849, 315] width 154 height 31
click at [910, 311] on input "12" at bounding box center [849, 315] width 154 height 31
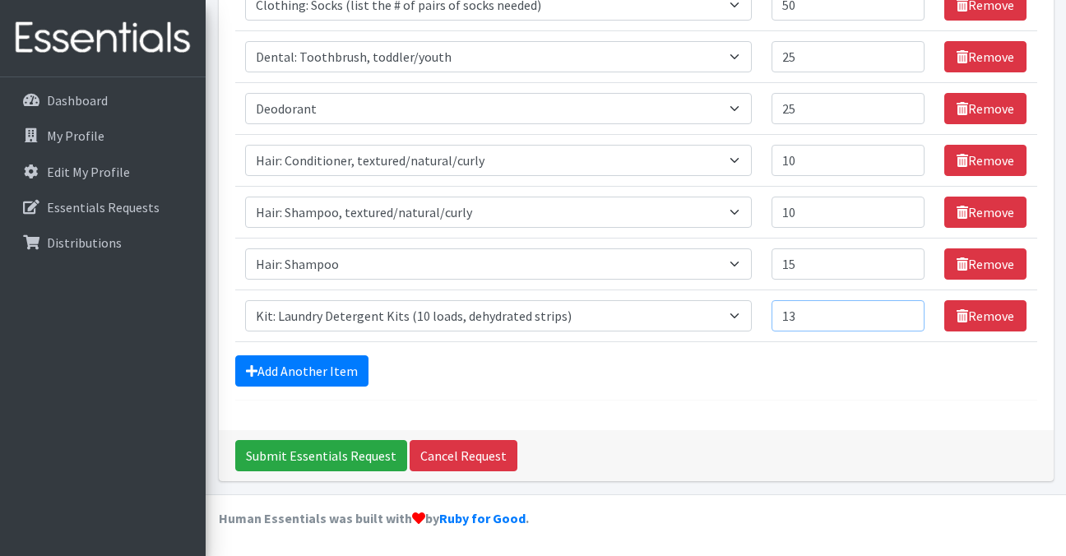
click at [910, 311] on input "13" at bounding box center [849, 315] width 154 height 31
click at [910, 311] on input "14" at bounding box center [849, 315] width 154 height 31
click at [910, 311] on input "15" at bounding box center [849, 315] width 154 height 31
click at [910, 311] on input "16" at bounding box center [849, 315] width 154 height 31
click at [910, 311] on input "17" at bounding box center [849, 315] width 154 height 31
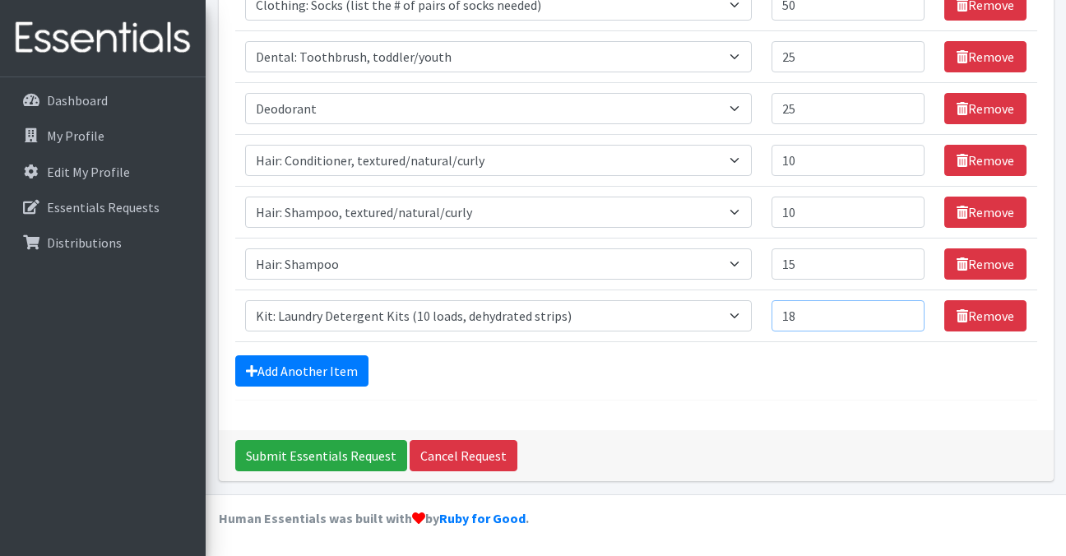
click at [910, 311] on input "18" at bounding box center [849, 315] width 154 height 31
click at [910, 311] on input "19" at bounding box center [849, 315] width 154 height 31
click at [910, 311] on input "20" at bounding box center [849, 315] width 154 height 31
click at [910, 311] on input "21" at bounding box center [849, 315] width 154 height 31
click at [910, 311] on input "22" at bounding box center [849, 315] width 154 height 31
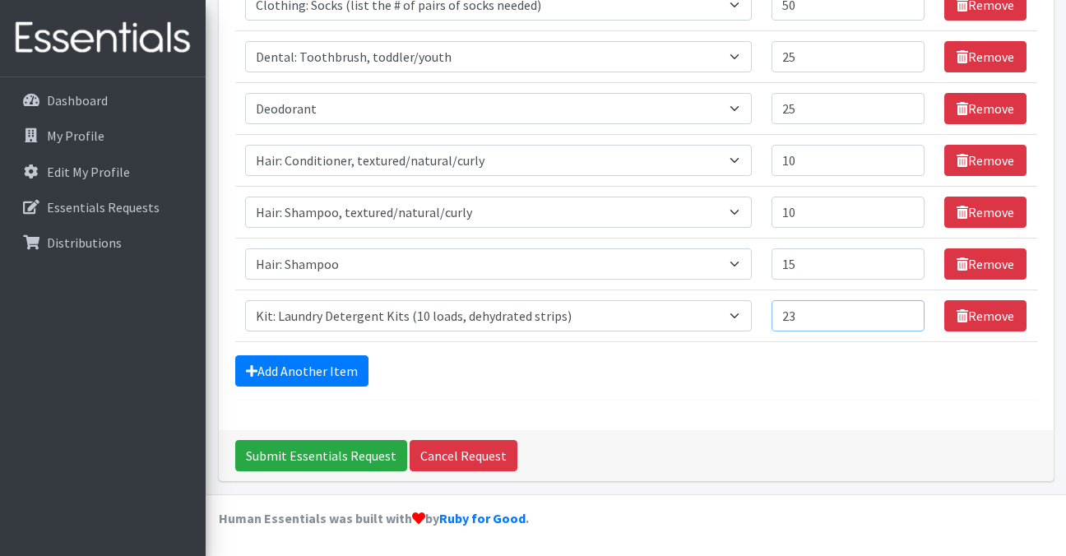
click at [910, 311] on input "23" at bounding box center [849, 315] width 154 height 31
click at [910, 311] on input "24" at bounding box center [849, 315] width 154 height 31
type input "25"
click at [910, 311] on input "25" at bounding box center [849, 315] width 154 height 31
click at [313, 369] on link "Add Another Item" at bounding box center [301, 370] width 133 height 31
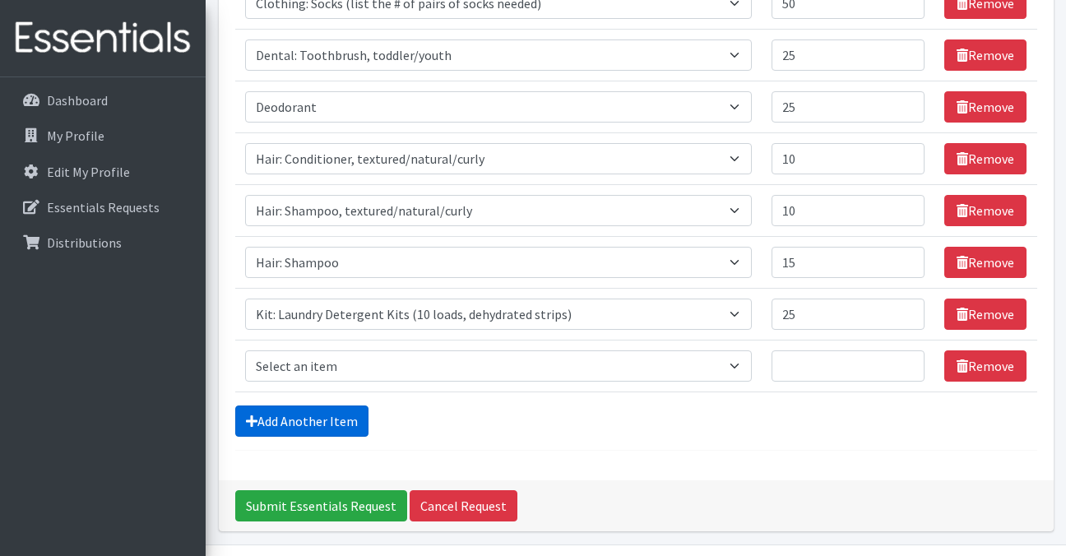
scroll to position [380, 0]
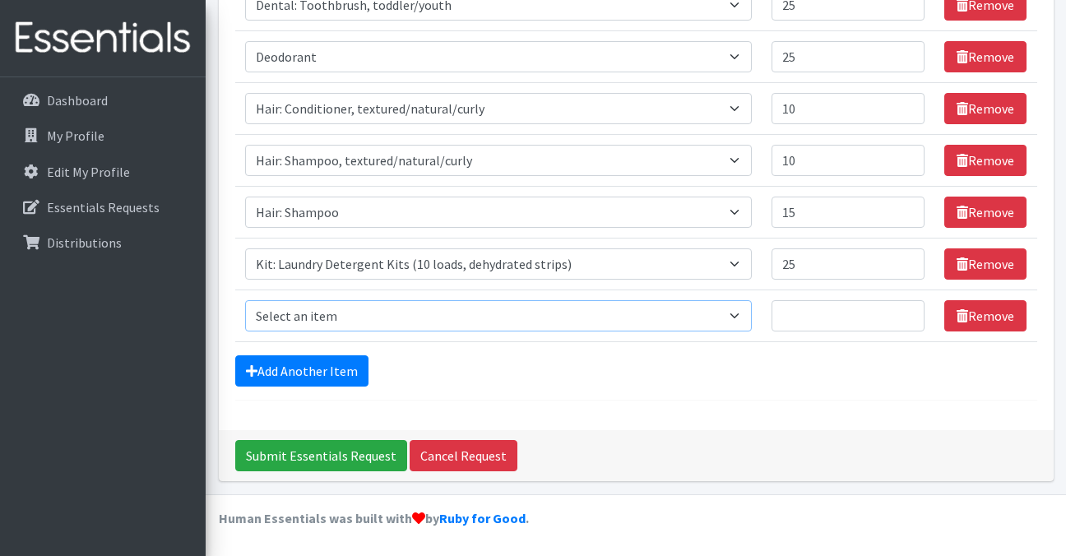
click at [665, 321] on select "Select an item Cleanse: Bar soap Clothing: Socks (list the # of pairs of socks …" at bounding box center [498, 315] width 507 height 31
select select "14896"
click at [245, 300] on select "Select an item Cleanse: Bar soap Clothing: Socks (list the # of pairs of socks …" at bounding box center [498, 315] width 507 height 31
click at [907, 310] on input "1" at bounding box center [849, 315] width 154 height 31
click at [907, 310] on input "2" at bounding box center [849, 315] width 154 height 31
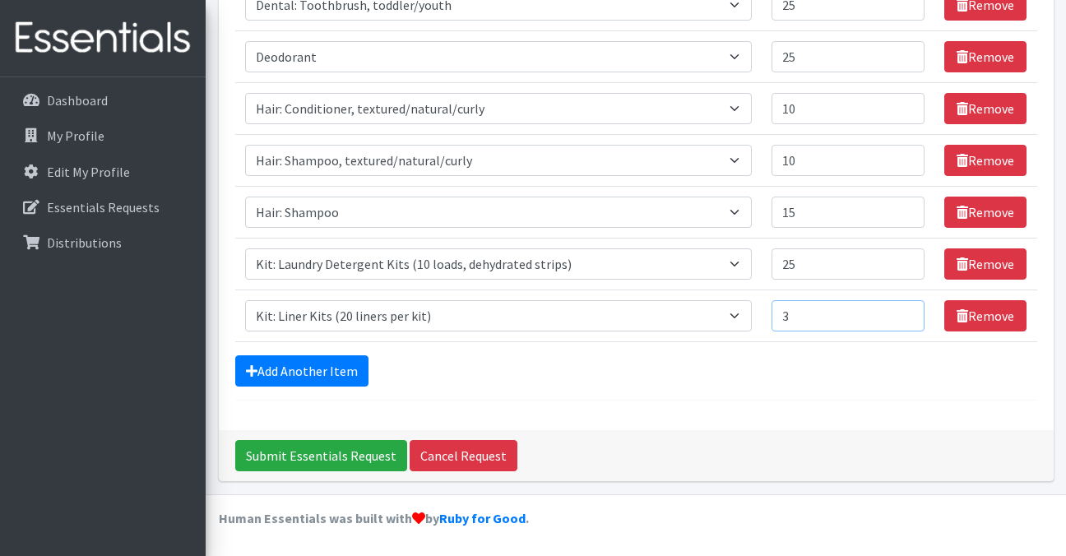
click at [907, 310] on input "3" at bounding box center [849, 315] width 154 height 31
click at [907, 310] on input "4" at bounding box center [849, 315] width 154 height 31
click at [907, 310] on input "5" at bounding box center [849, 315] width 154 height 31
click at [907, 310] on input "6" at bounding box center [849, 315] width 154 height 31
click at [907, 310] on input "7" at bounding box center [849, 315] width 154 height 31
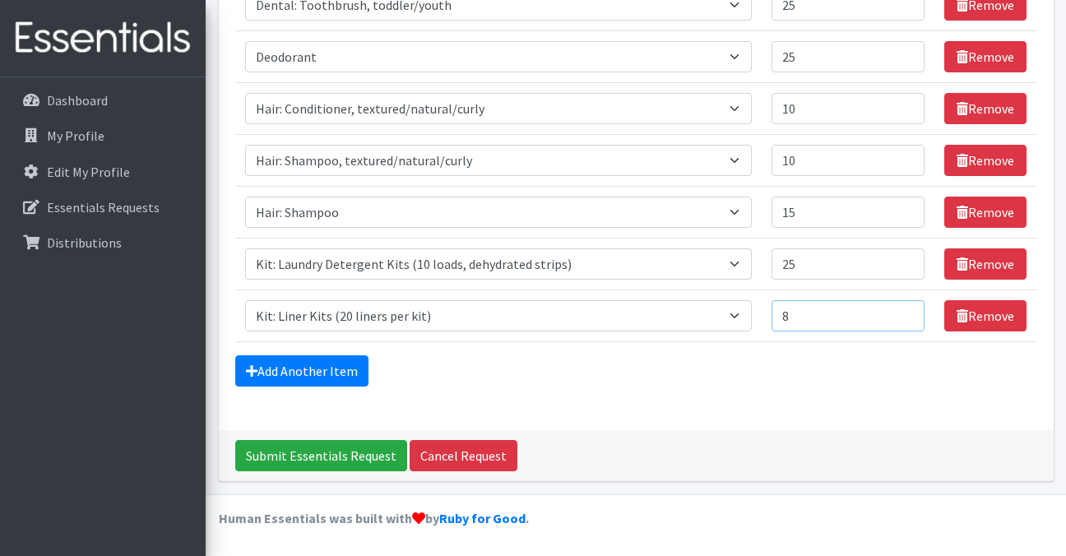
click at [907, 310] on input "8" at bounding box center [849, 315] width 154 height 31
click at [907, 310] on input "9" at bounding box center [849, 315] width 154 height 31
type input "10"
click at [907, 310] on input "10" at bounding box center [849, 315] width 154 height 31
click at [340, 371] on link "Add Another Item" at bounding box center [301, 370] width 133 height 31
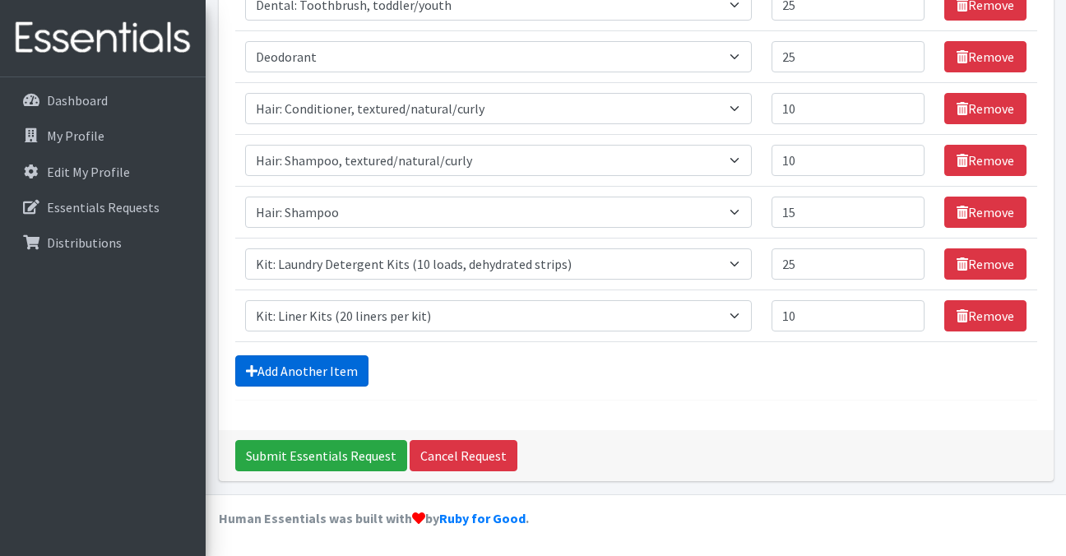
scroll to position [432, 0]
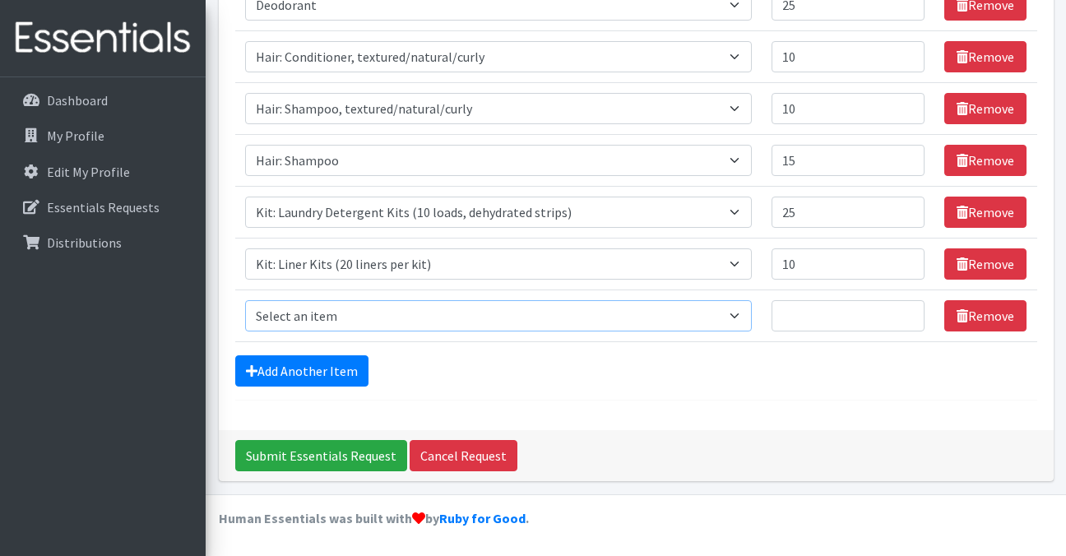
click at [393, 315] on select "Select an item Cleanse: Bar soap Clothing: Socks (list the # of pairs of socks …" at bounding box center [498, 315] width 507 height 31
select select "12014"
click at [245, 300] on select "Select an item Cleanse: Bar soap Clothing: Socks (list the # of pairs of socks …" at bounding box center [498, 315] width 507 height 31
click at [910, 315] on input "1" at bounding box center [849, 315] width 154 height 31
click at [910, 315] on input "2" at bounding box center [849, 315] width 154 height 31
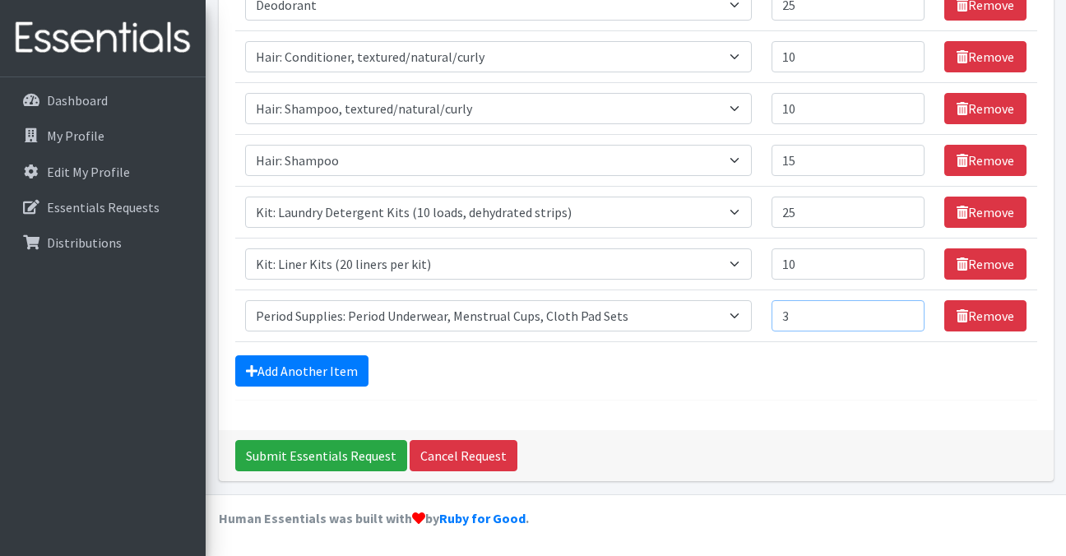
click at [910, 315] on input "3" at bounding box center [849, 315] width 154 height 31
click at [910, 315] on input "4" at bounding box center [849, 315] width 154 height 31
click at [910, 315] on input "5" at bounding box center [849, 315] width 154 height 31
click at [910, 315] on input "6" at bounding box center [849, 315] width 154 height 31
click at [910, 315] on input "7" at bounding box center [849, 315] width 154 height 31
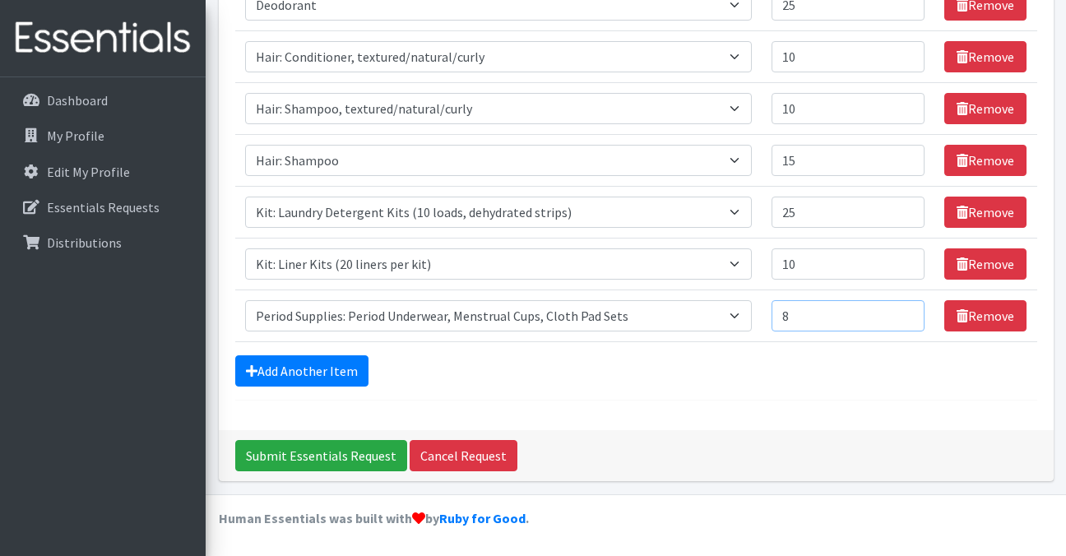
click at [910, 315] on input "8" at bounding box center [849, 315] width 154 height 31
click at [910, 315] on input "9" at bounding box center [849, 315] width 154 height 31
type input "10"
click at [910, 315] on input "10" at bounding box center [849, 315] width 154 height 31
click at [299, 364] on link "Add Another Item" at bounding box center [301, 370] width 133 height 31
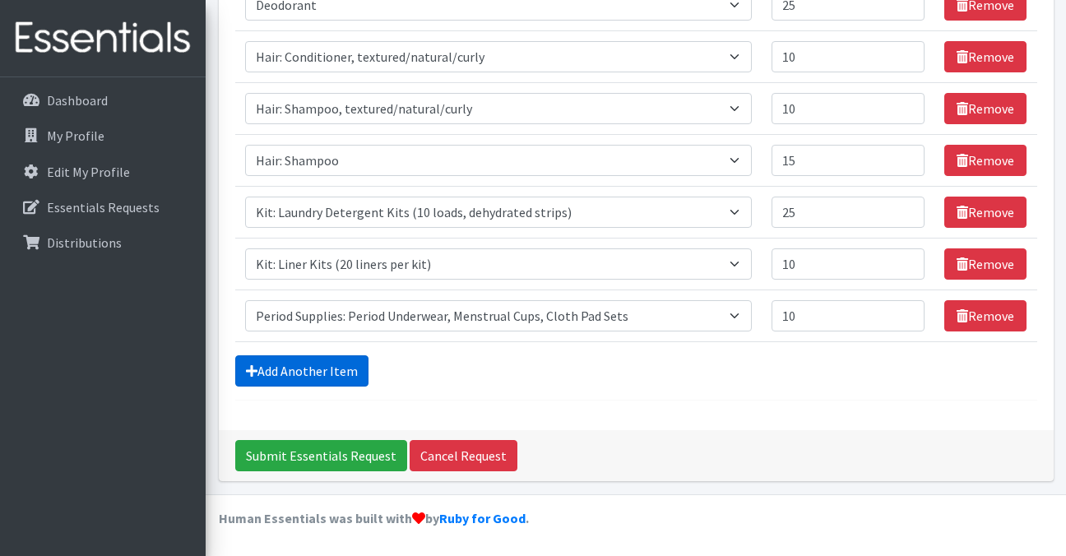
scroll to position [484, 0]
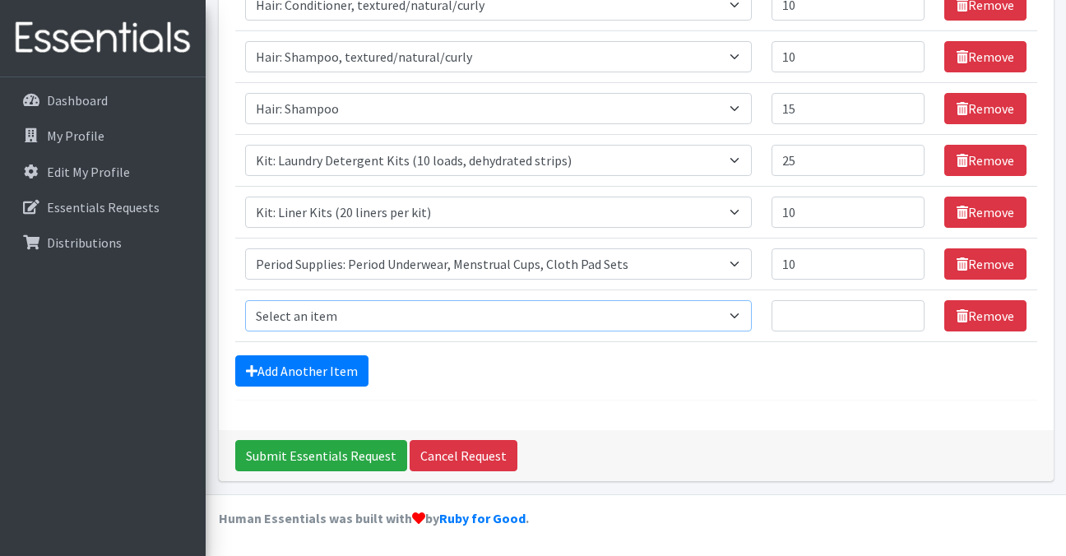
click at [514, 313] on select "Select an item Cleanse: Bar soap Clothing: Socks (list the # of pairs of socks …" at bounding box center [498, 315] width 507 height 31
select select "15548"
click at [245, 300] on select "Select an item Cleanse: Bar soap Clothing: Socks (list the # of pairs of socks …" at bounding box center [498, 315] width 507 height 31
click at [906, 311] on input "1" at bounding box center [849, 315] width 154 height 31
click at [906, 311] on input "2" at bounding box center [849, 315] width 154 height 31
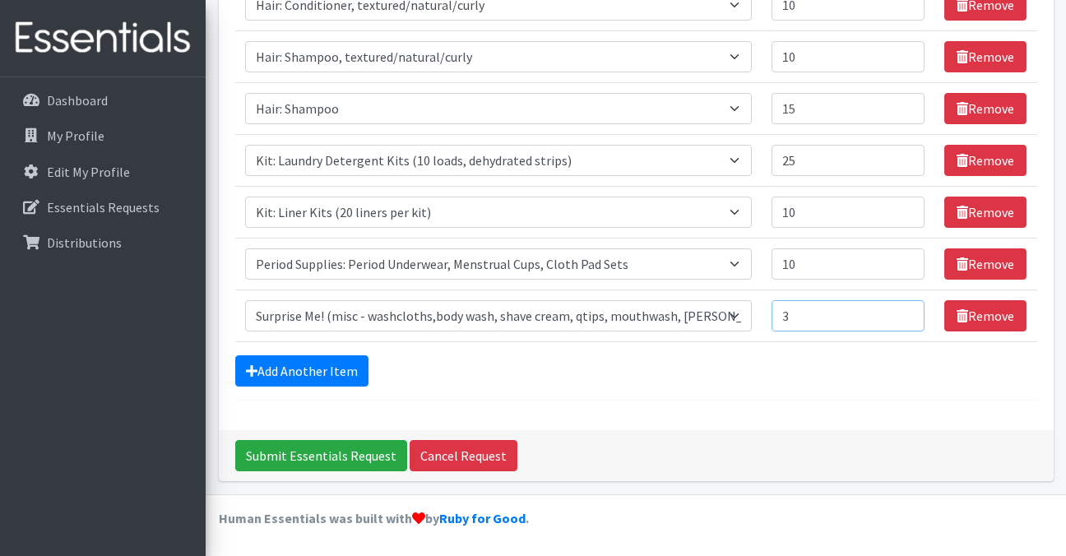
click at [906, 311] on input "3" at bounding box center [849, 315] width 154 height 31
click at [906, 311] on input "4" at bounding box center [849, 315] width 154 height 31
click at [906, 311] on input "5" at bounding box center [849, 315] width 154 height 31
click at [906, 311] on input "6" at bounding box center [849, 315] width 154 height 31
click at [906, 311] on input "7" at bounding box center [849, 315] width 154 height 31
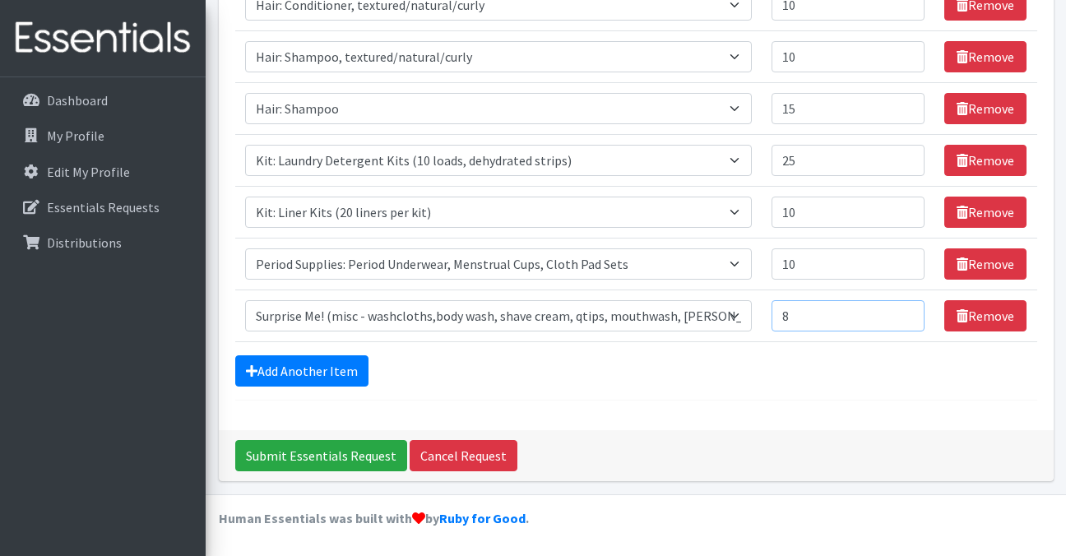
click at [906, 311] on input "8" at bounding box center [849, 315] width 154 height 31
click at [906, 311] on input "9" at bounding box center [849, 315] width 154 height 31
click at [906, 311] on input "10" at bounding box center [849, 315] width 154 height 31
click at [906, 311] on input "11" at bounding box center [849, 315] width 154 height 31
click at [906, 311] on input "12" at bounding box center [849, 315] width 154 height 31
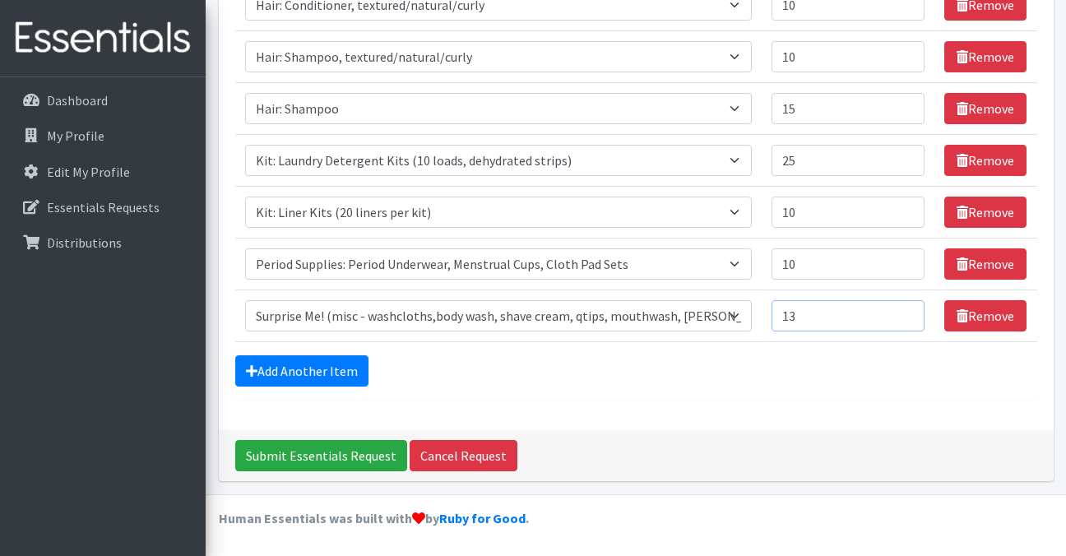
click at [906, 311] on input "13" at bounding box center [849, 315] width 154 height 31
click at [906, 311] on input "14" at bounding box center [849, 315] width 154 height 31
click at [906, 311] on input "15" at bounding box center [849, 315] width 154 height 31
click at [906, 311] on input "16" at bounding box center [849, 315] width 154 height 31
click at [906, 311] on input "17" at bounding box center [849, 315] width 154 height 31
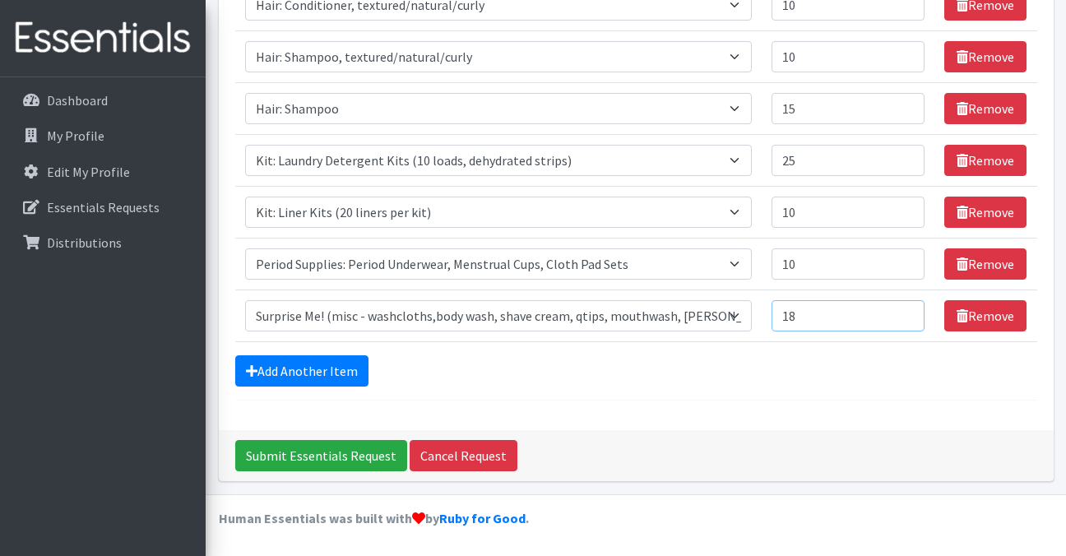
click at [906, 311] on input "18" at bounding box center [849, 315] width 154 height 31
click at [906, 311] on input "19" at bounding box center [849, 315] width 154 height 31
click at [906, 311] on input "20" at bounding box center [849, 315] width 154 height 31
click at [906, 311] on input "21" at bounding box center [849, 315] width 154 height 31
click at [906, 311] on input "22" at bounding box center [849, 315] width 154 height 31
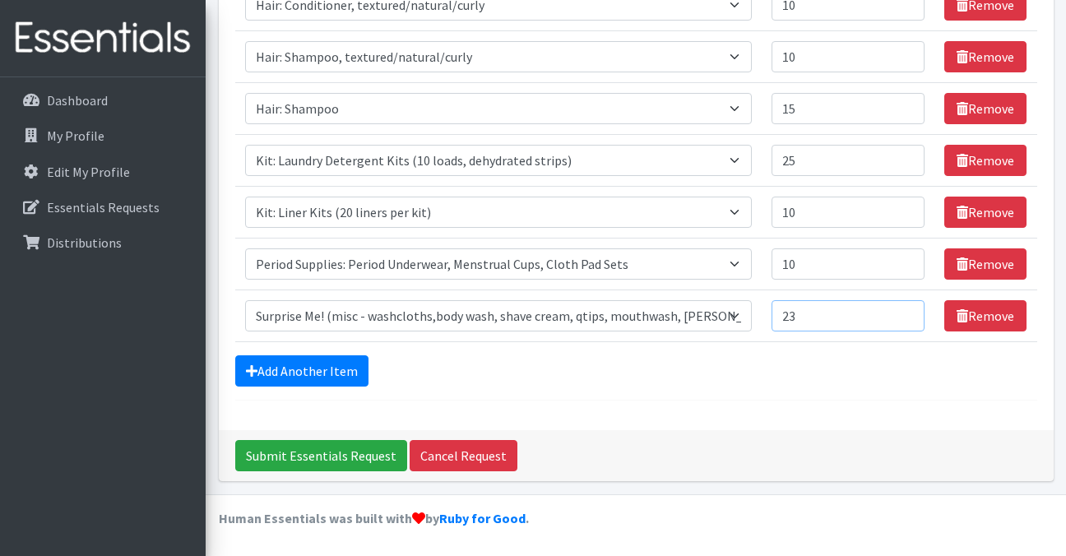
click at [906, 311] on input "23" at bounding box center [849, 315] width 154 height 31
click at [906, 311] on input "24" at bounding box center [849, 315] width 154 height 31
type input "25"
click at [906, 311] on input "25" at bounding box center [849, 315] width 154 height 31
click at [359, 457] on input "Submit Essentials Request" at bounding box center [321, 455] width 172 height 31
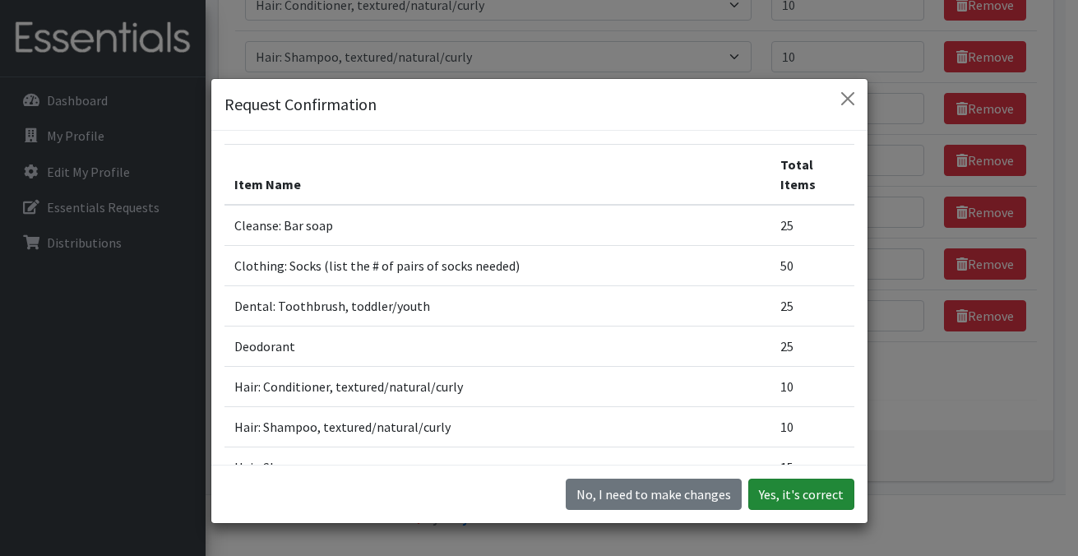
click at [777, 488] on button "Yes, it's correct" at bounding box center [802, 494] width 106 height 31
